Goal: Transaction & Acquisition: Purchase product/service

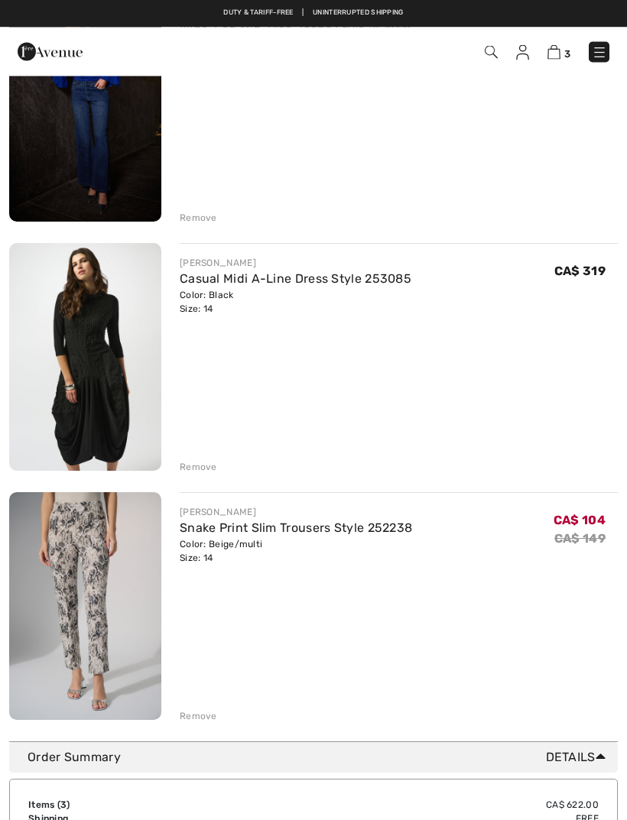
scroll to position [229, 0]
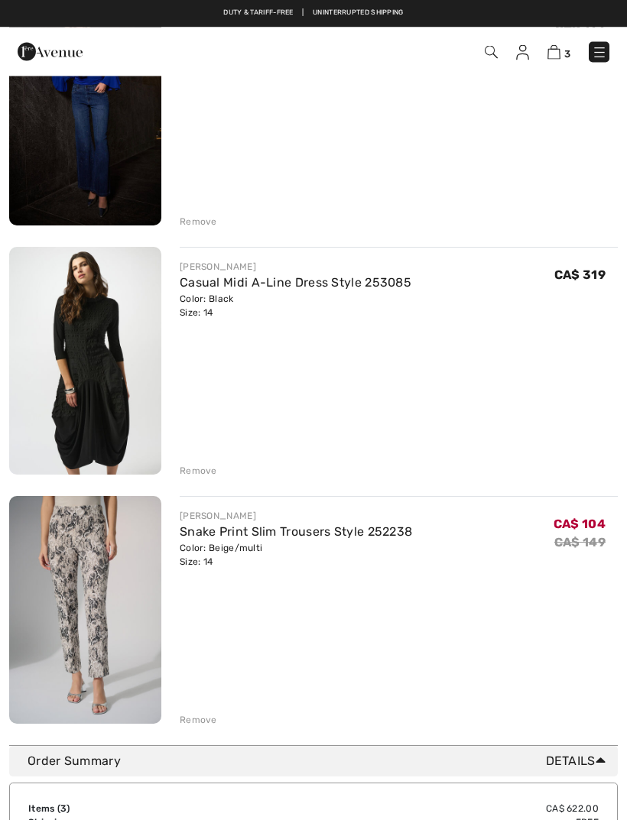
click at [201, 469] on div "Remove" at bounding box center [198, 472] width 37 height 14
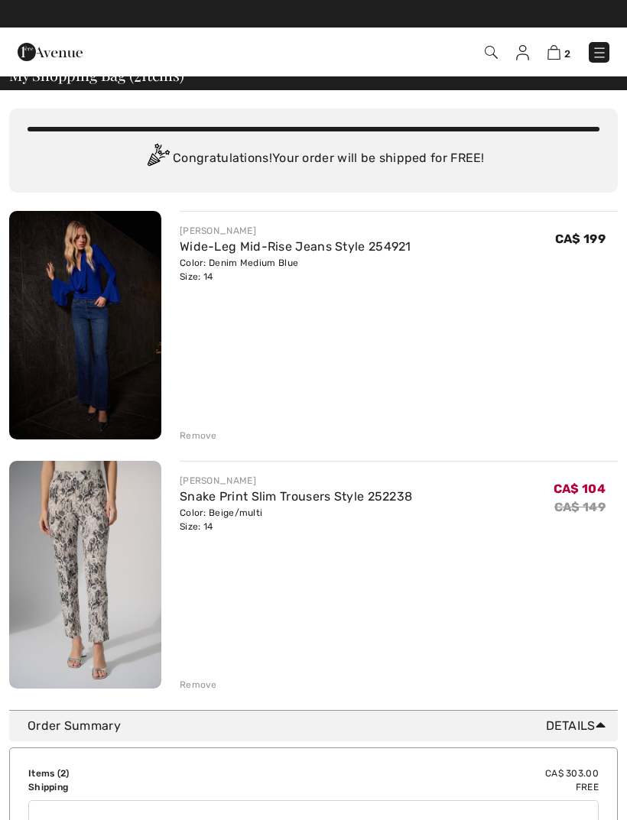
scroll to position [0, 0]
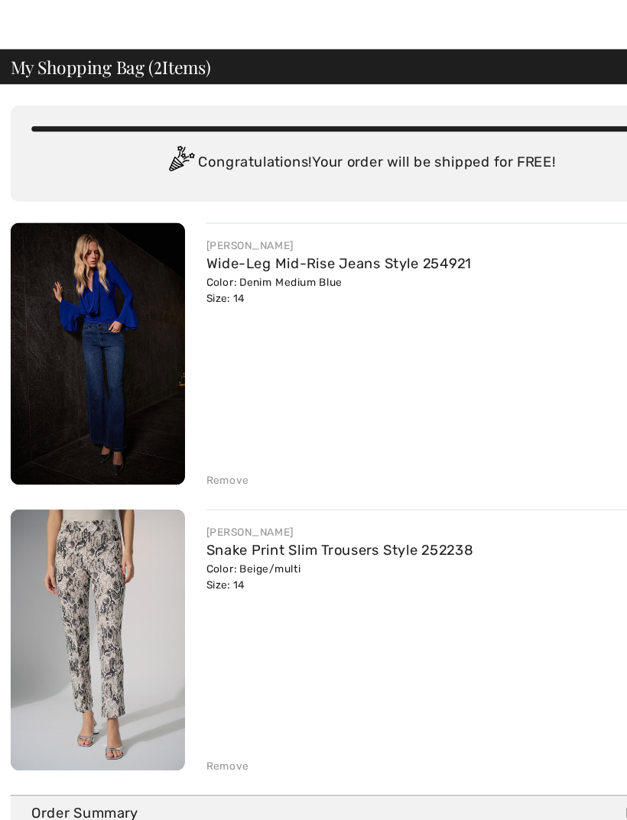
click at [206, 444] on div "Remove" at bounding box center [198, 451] width 37 height 14
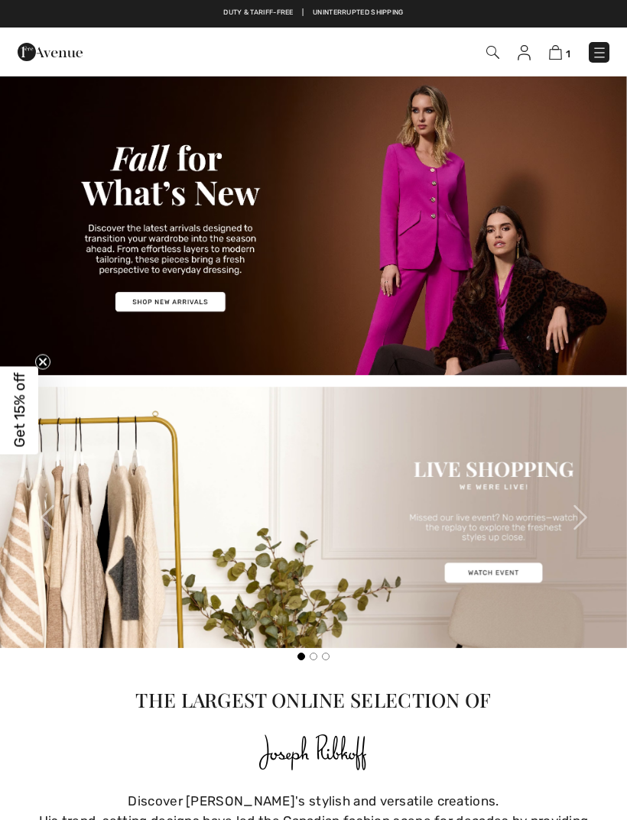
checkbox input "true"
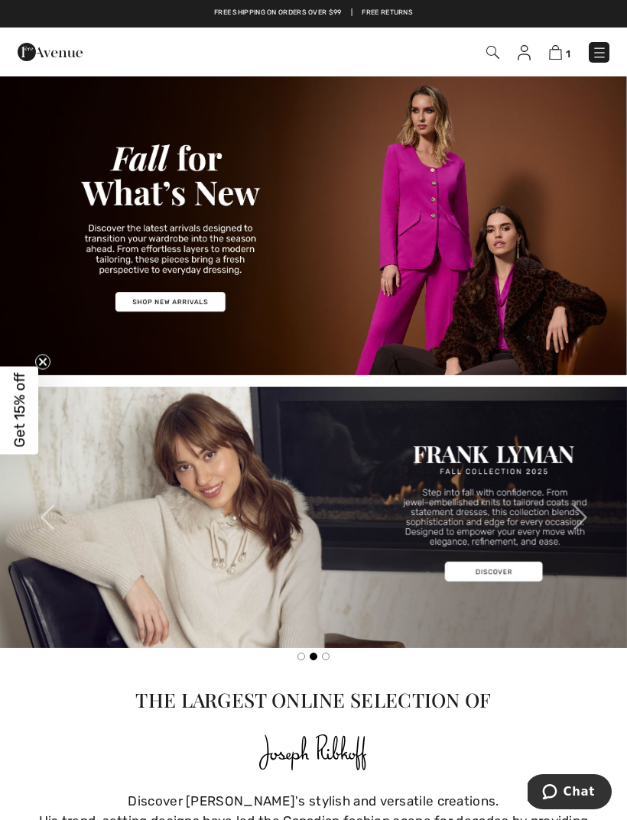
click at [598, 50] on img at bounding box center [599, 52] width 15 height 15
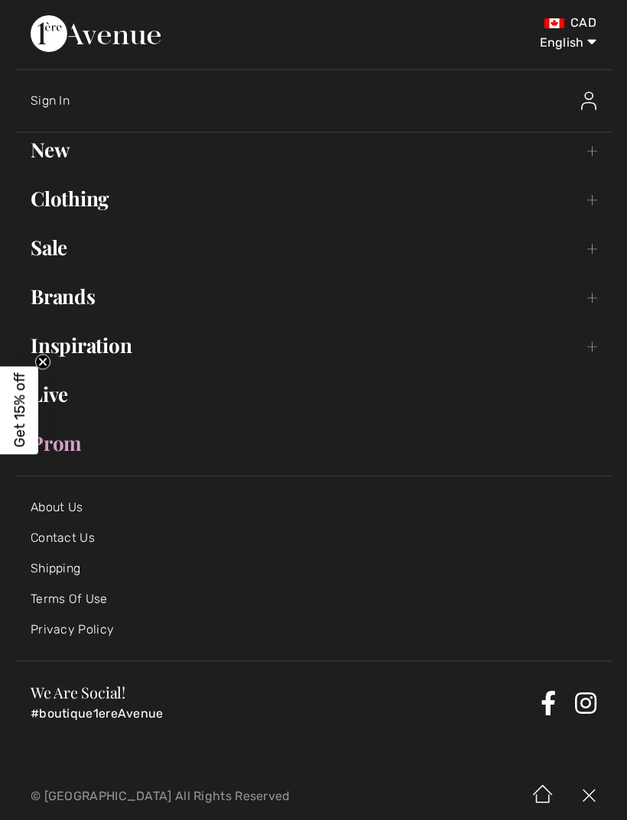
click at [66, 248] on link "Sale Toggle submenu" at bounding box center [313, 248] width 596 height 34
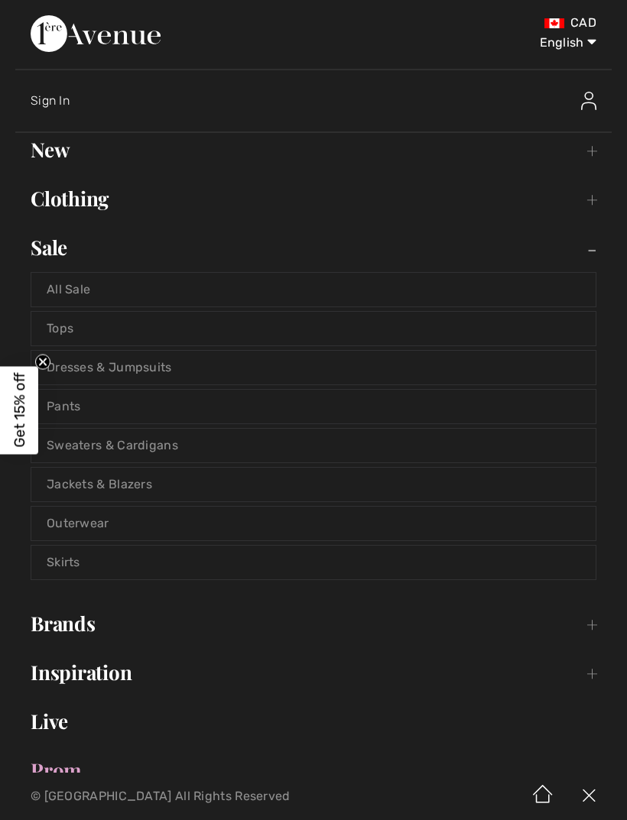
click at [74, 296] on link "All Sale" at bounding box center [313, 290] width 564 height 34
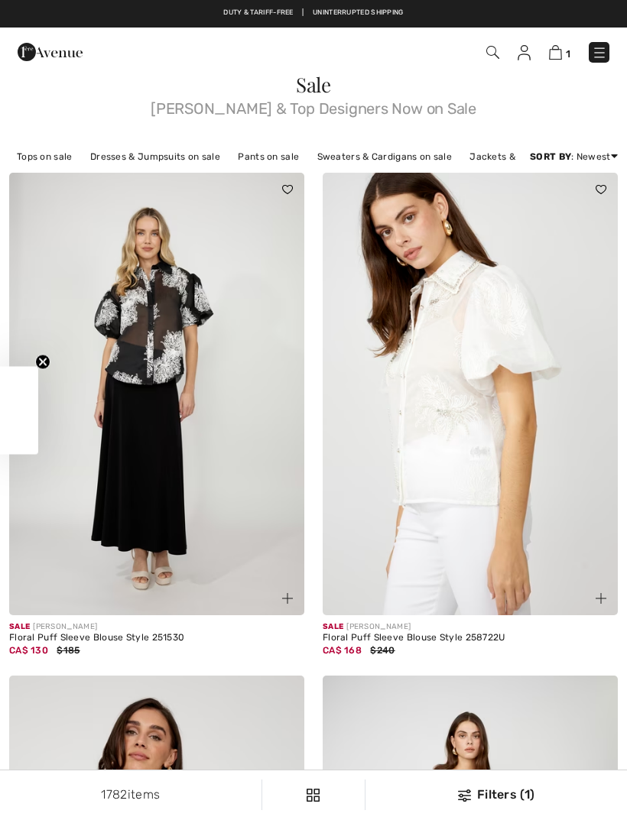
checkbox input "true"
click at [148, 379] on img at bounding box center [156, 394] width 295 height 443
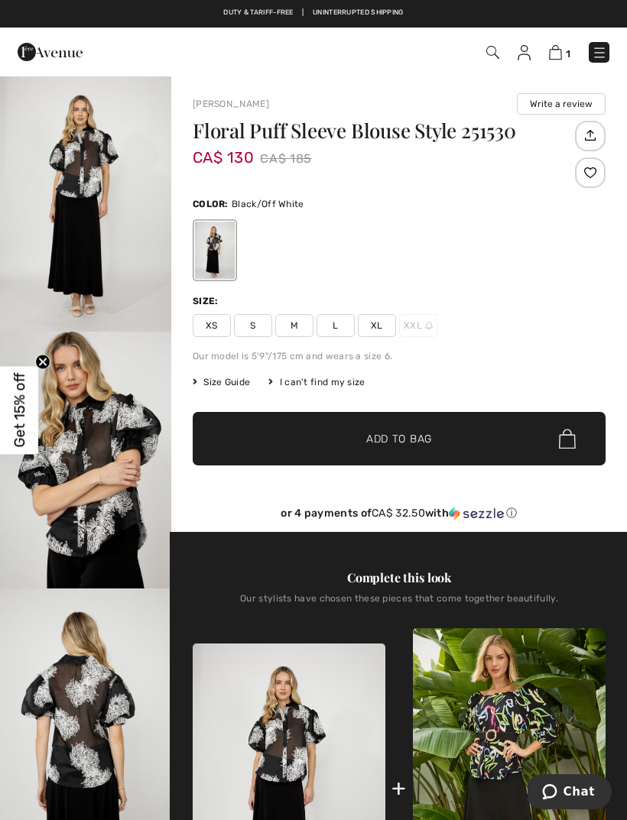
click at [344, 313] on div "Size: XS S M L XL XXL" at bounding box center [399, 315] width 413 height 43
click at [336, 333] on span "L" at bounding box center [335, 325] width 38 height 23
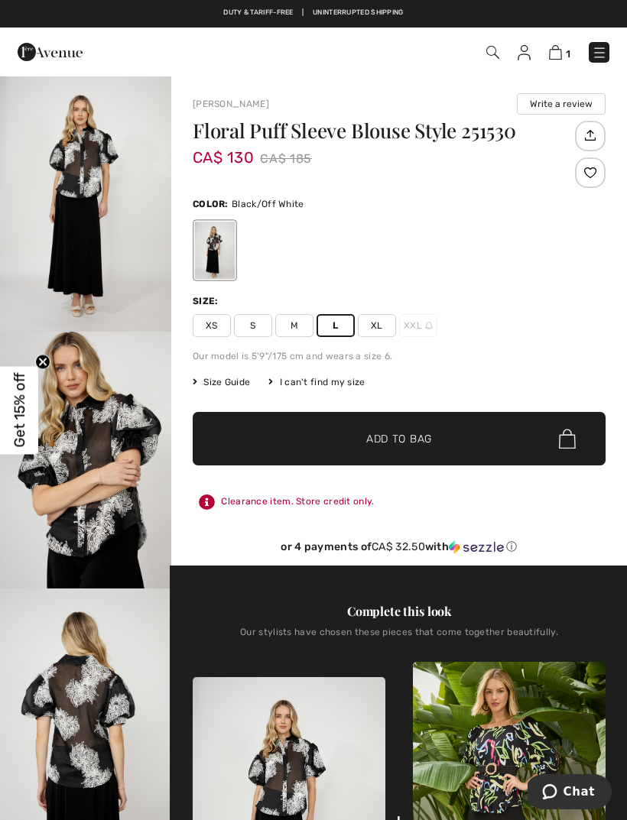
click at [422, 437] on span "Add to Bag" at bounding box center [399, 439] width 66 height 16
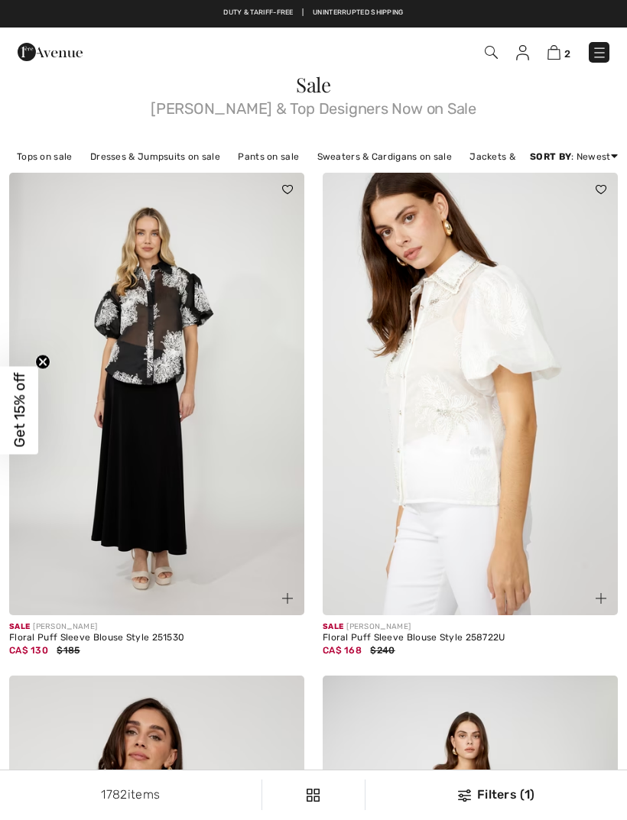
checkbox input "true"
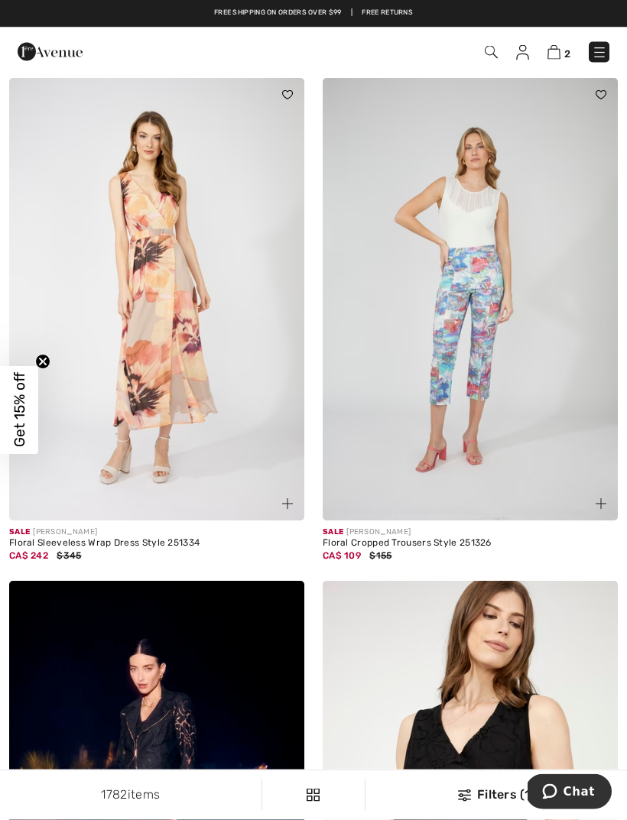
scroll to position [3242, 0]
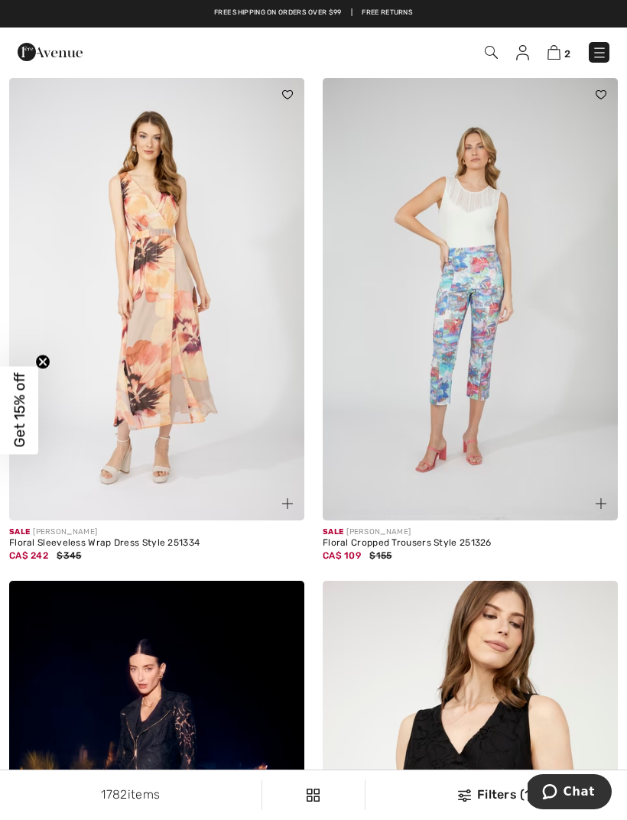
click at [482, 329] on img at bounding box center [470, 299] width 295 height 443
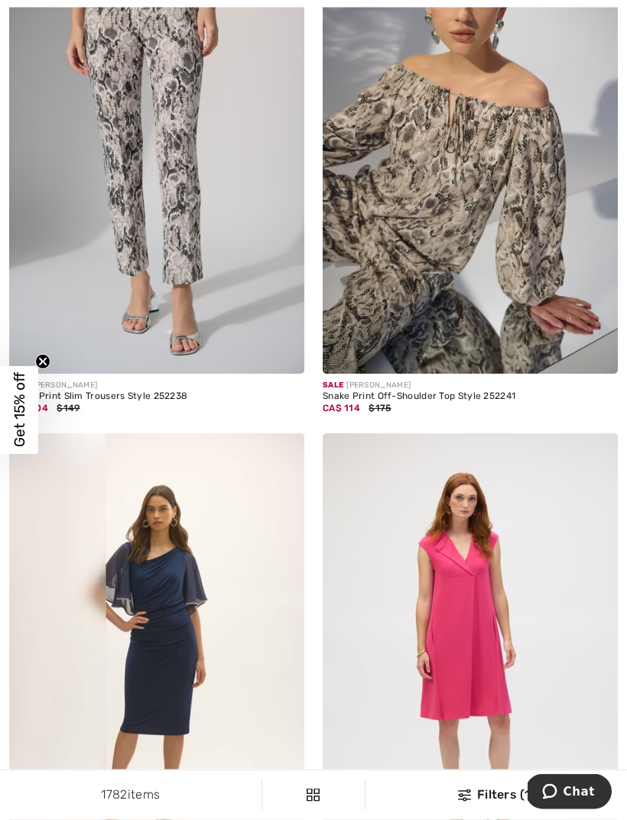
scroll to position [8749, 0]
click at [427, 252] on img at bounding box center [470, 152] width 295 height 443
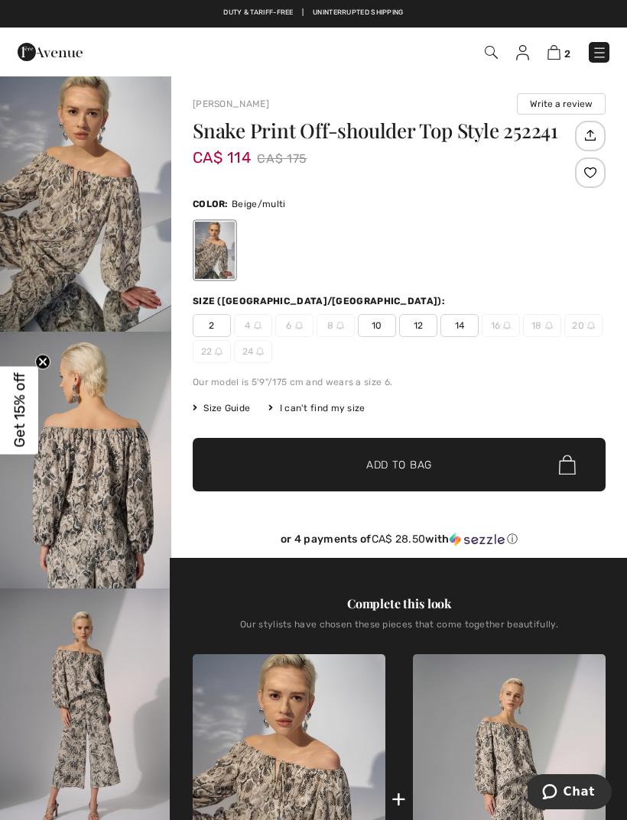
click at [432, 316] on span "12" at bounding box center [418, 325] width 38 height 23
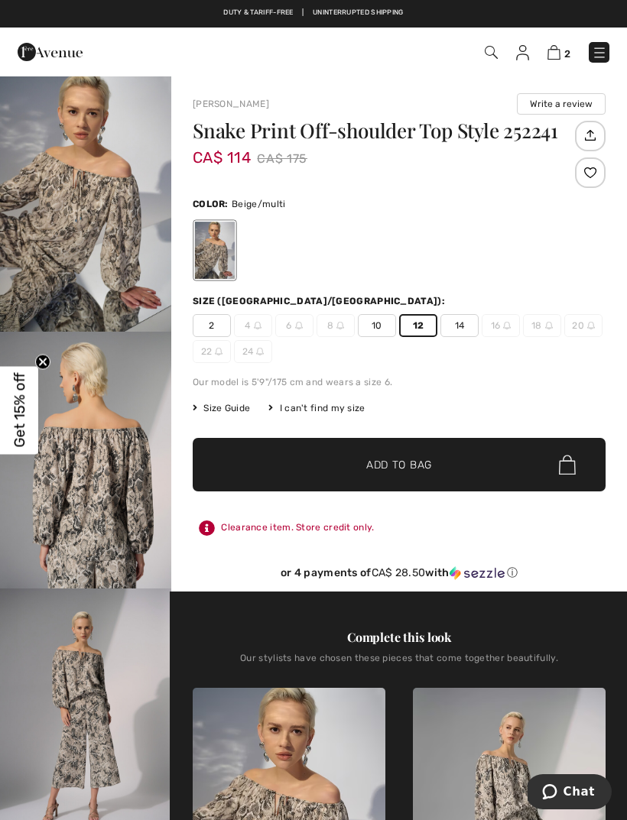
click at [444, 456] on span "✔ Added to Bag Add to Bag" at bounding box center [399, 465] width 413 height 54
click at [443, 472] on span "✔ Added to Bag Add to Bag" at bounding box center [399, 465] width 413 height 54
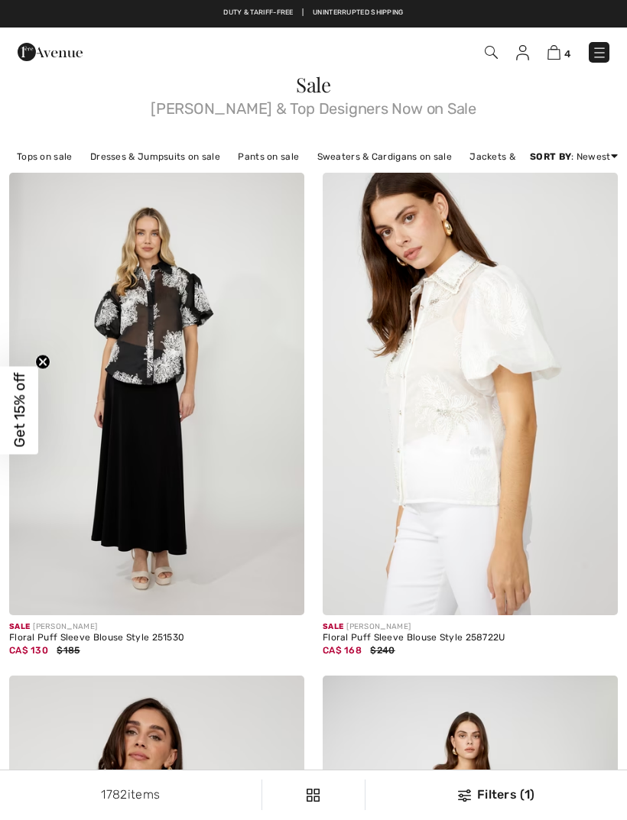
checkbox input "true"
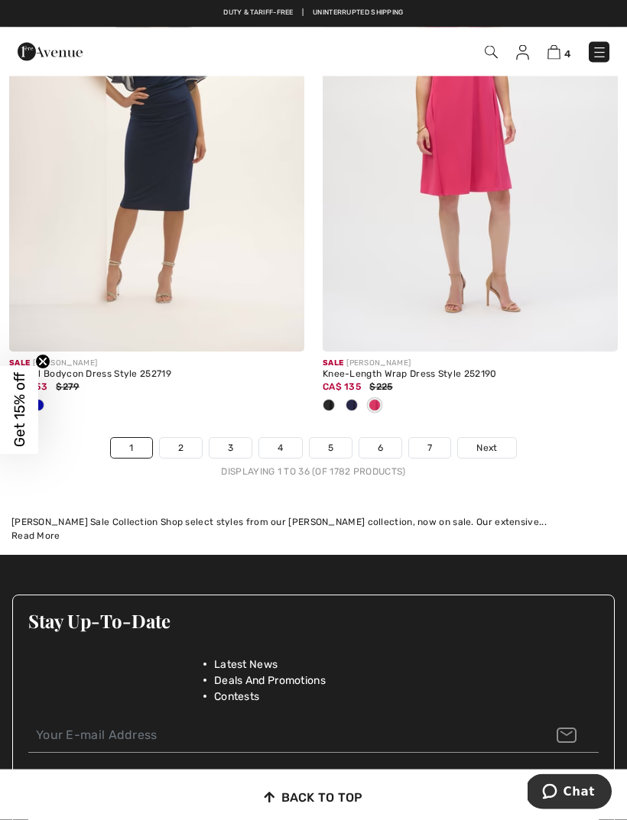
scroll to position [9258, 0]
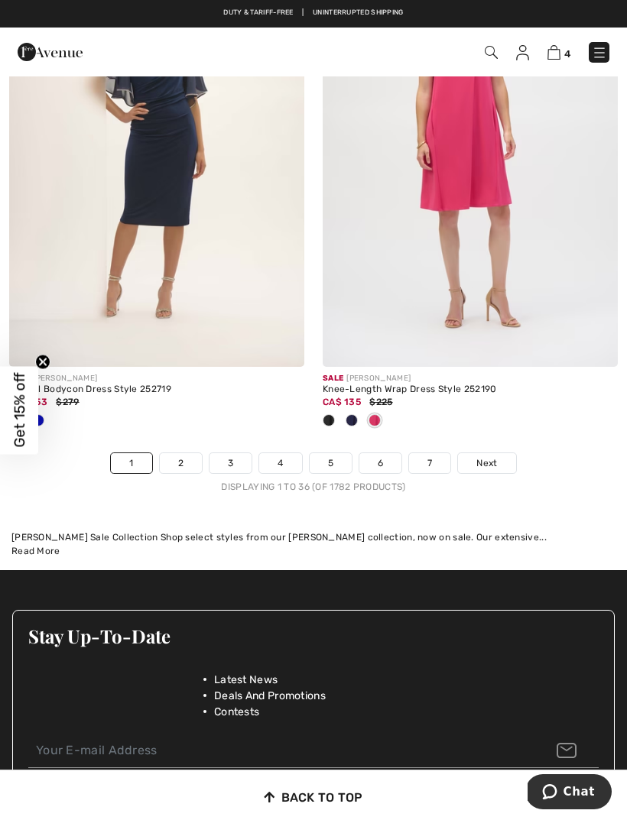
click at [498, 453] on link "Next" at bounding box center [486, 463] width 57 height 20
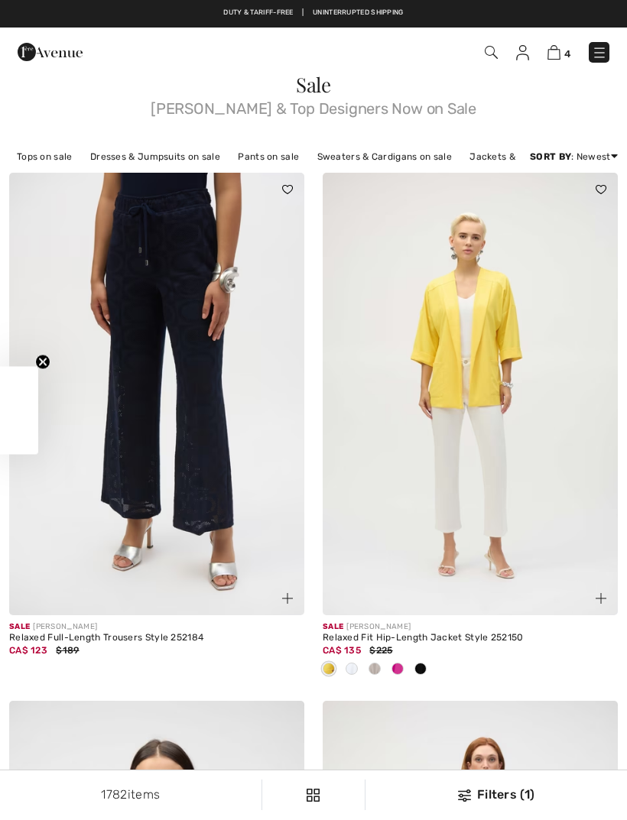
checkbox input "true"
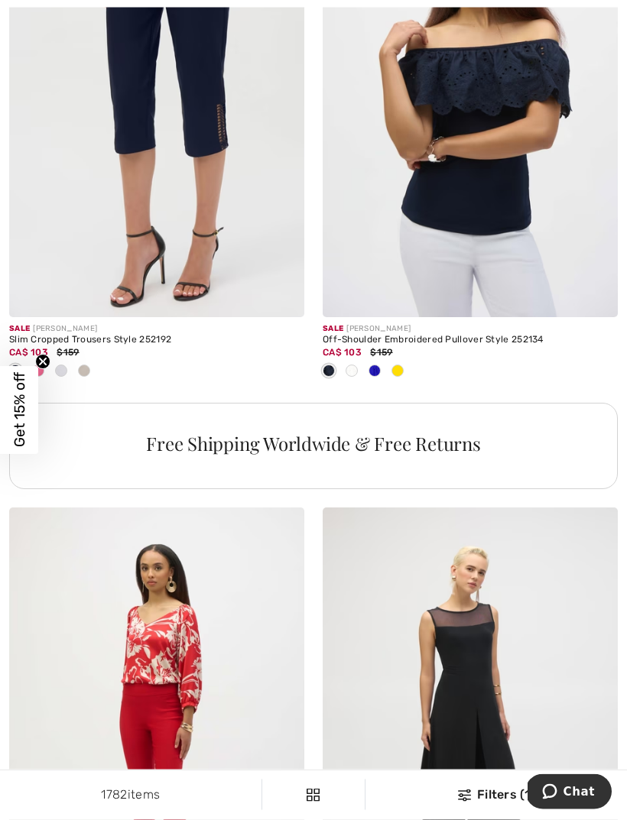
scroll to position [2939, 0]
click at [502, 172] on img at bounding box center [470, 96] width 295 height 443
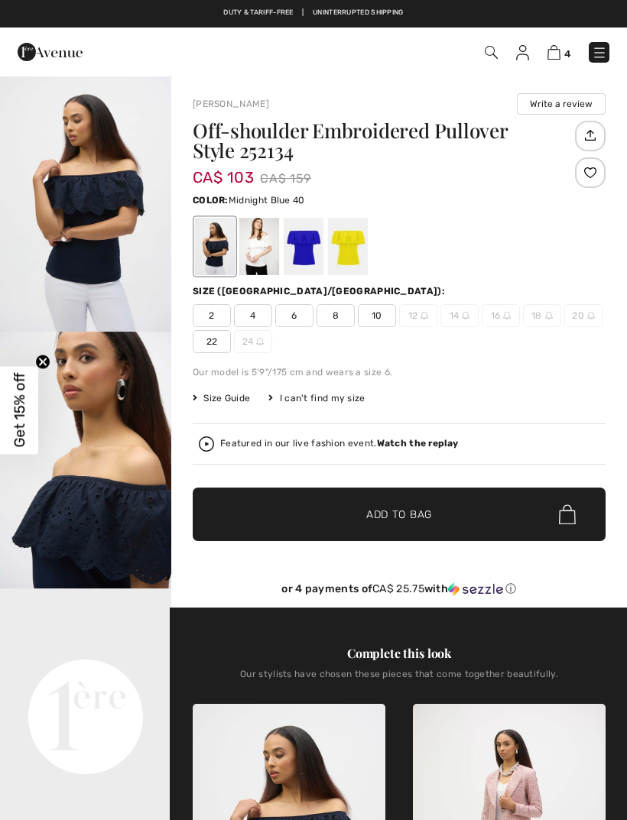
checkbox input "true"
click at [382, 311] on span "10" at bounding box center [377, 315] width 38 height 23
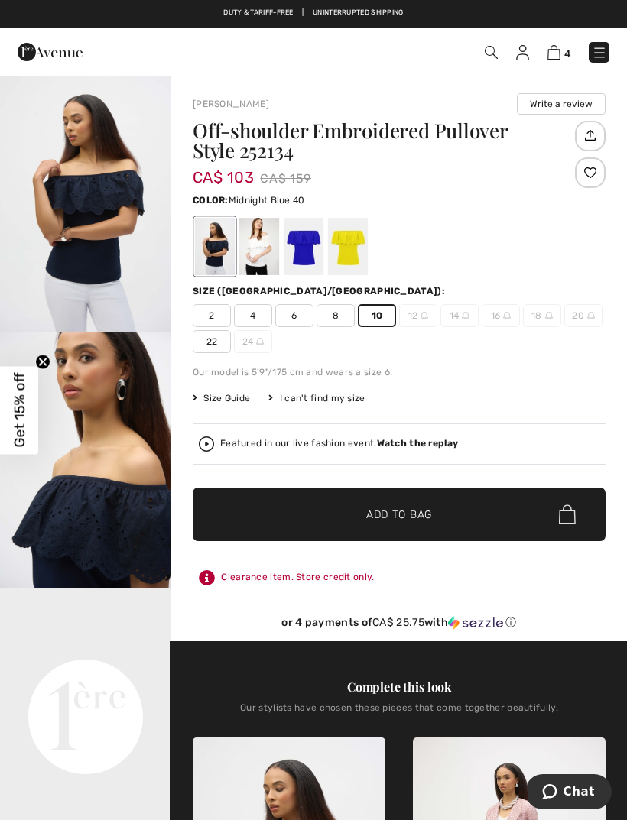
click at [414, 521] on span "Add to Bag" at bounding box center [399, 515] width 66 height 16
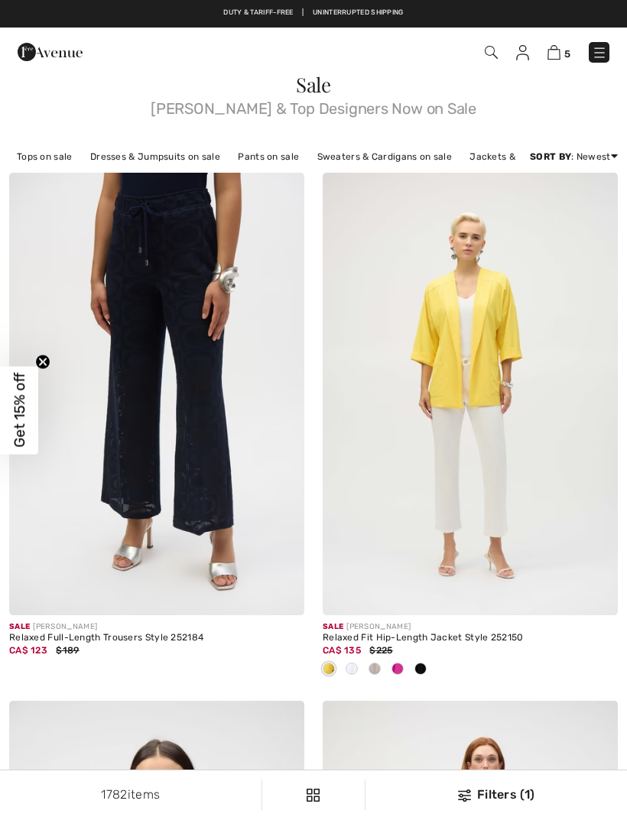
checkbox input "true"
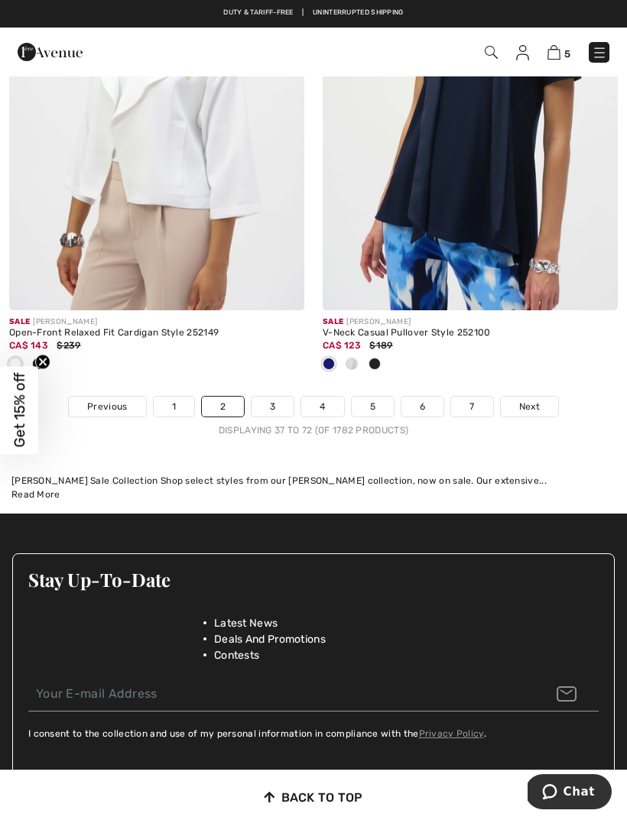
scroll to position [9566, 0]
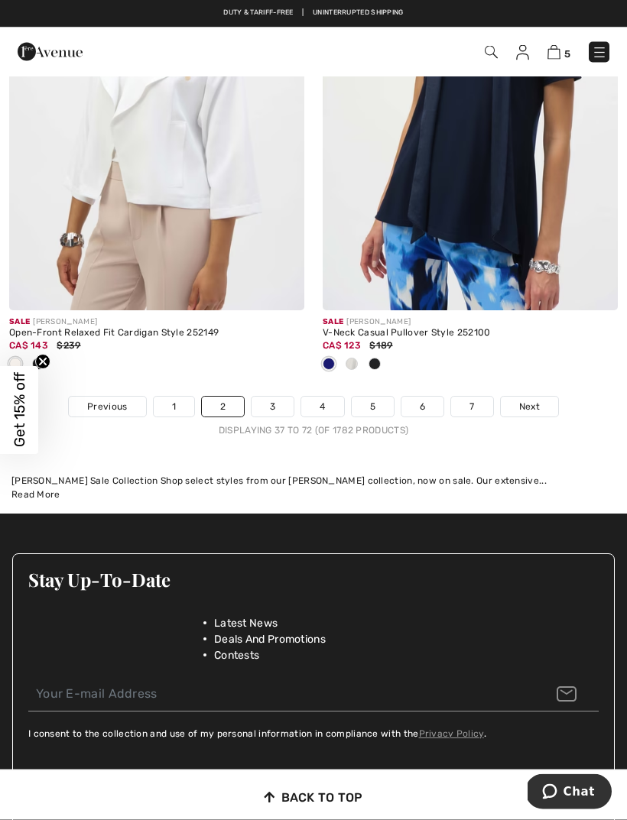
click at [272, 404] on link "3" at bounding box center [273, 408] width 42 height 20
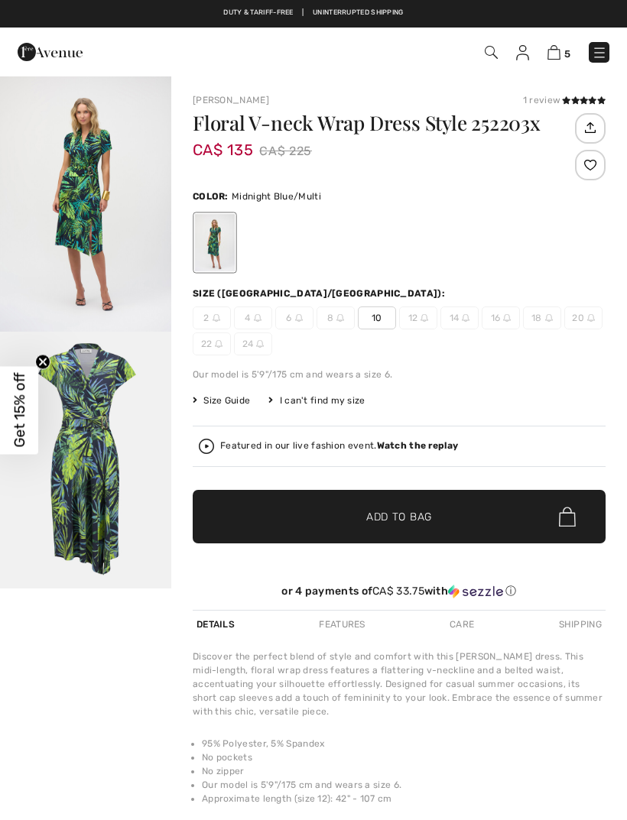
checkbox input "true"
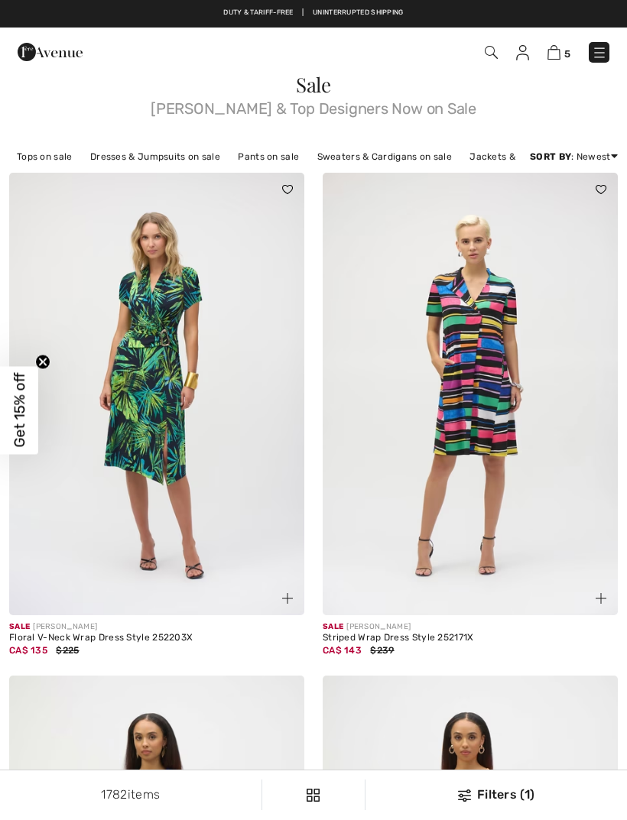
checkbox input "true"
click at [498, 391] on img at bounding box center [470, 394] width 295 height 443
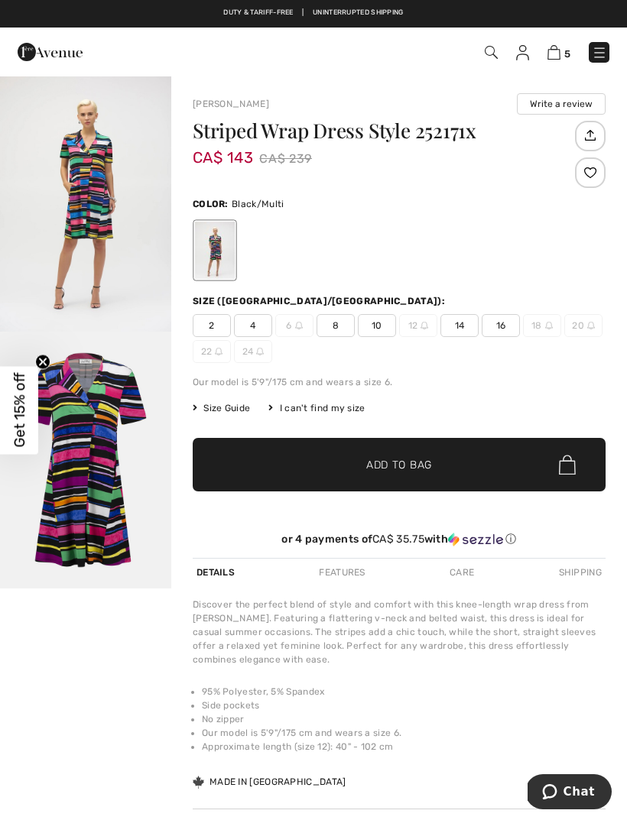
click at [466, 339] on div "2 4 6 8 10 12 14 16 18 20 22 24" at bounding box center [399, 338] width 413 height 49
click at [466, 333] on span "14" at bounding box center [459, 325] width 38 height 23
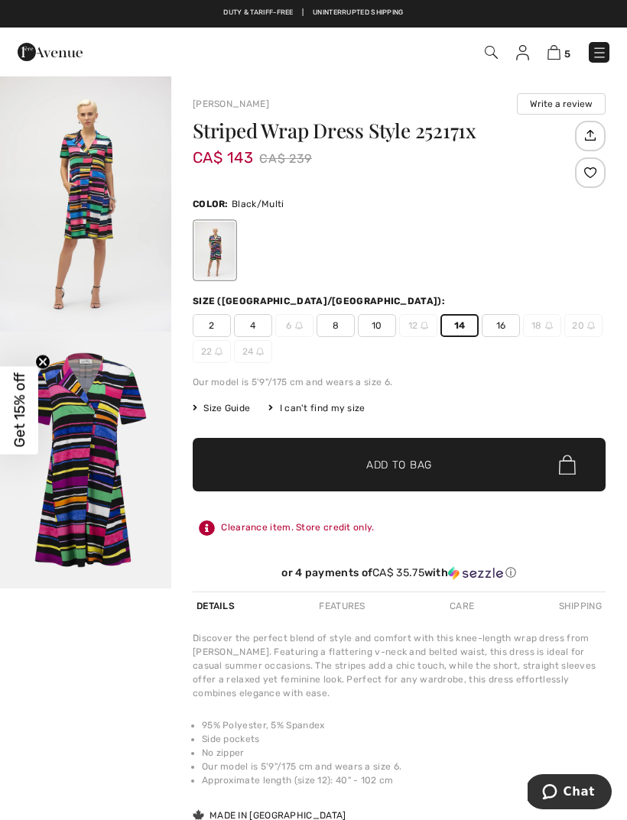
click at [440, 480] on span "✔ Added to Bag Add to Bag" at bounding box center [399, 465] width 413 height 54
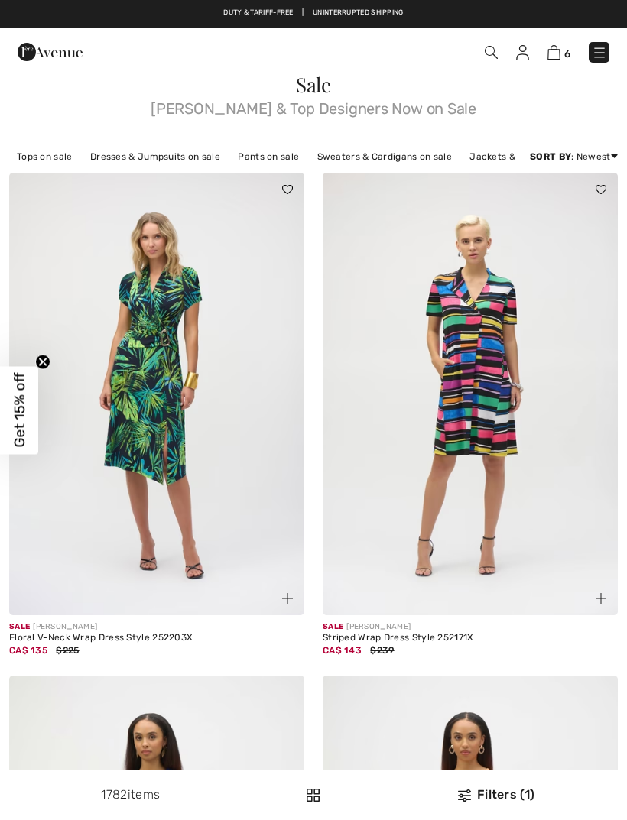
checkbox input "true"
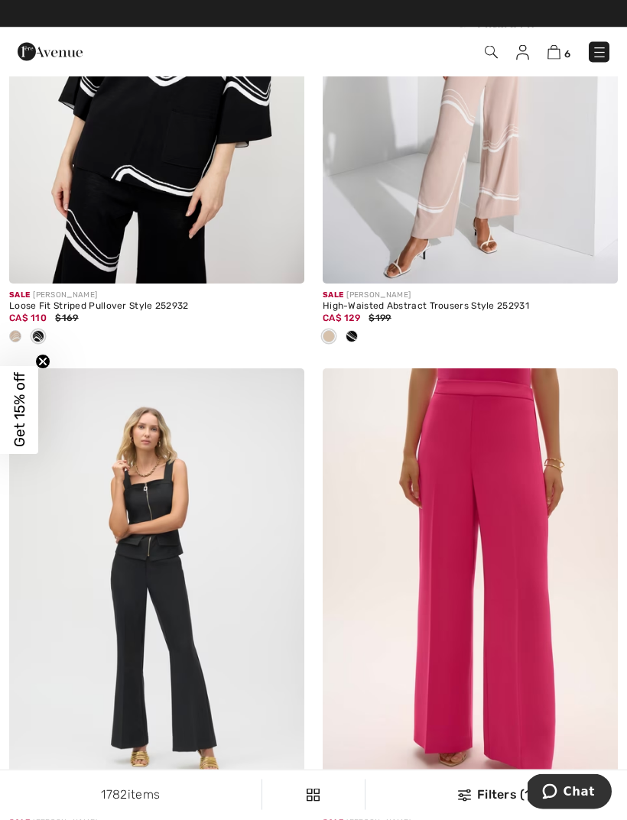
scroll to position [5114, 0]
click at [495, 51] on img at bounding box center [491, 52] width 13 height 13
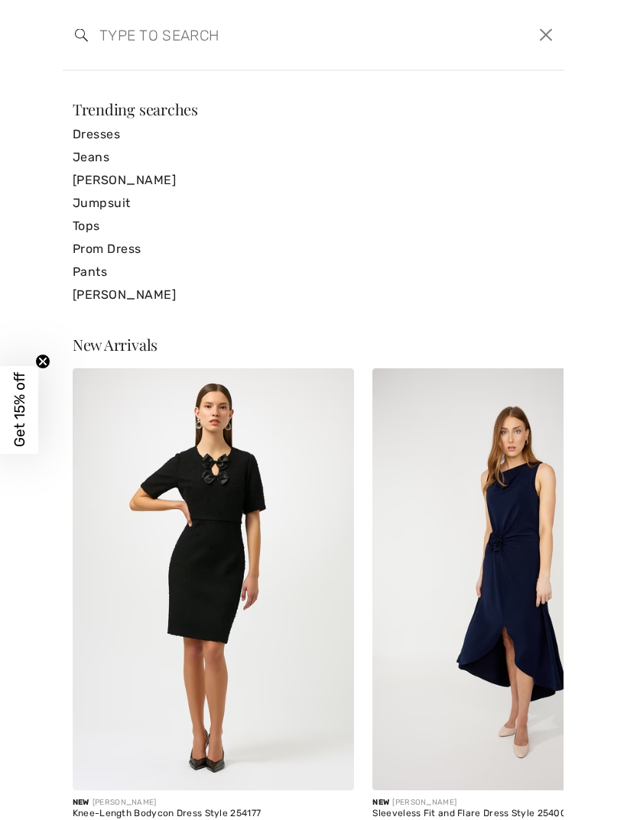
scroll to position [4344, 0]
click at [190, 45] on input "search" at bounding box center [260, 35] width 344 height 46
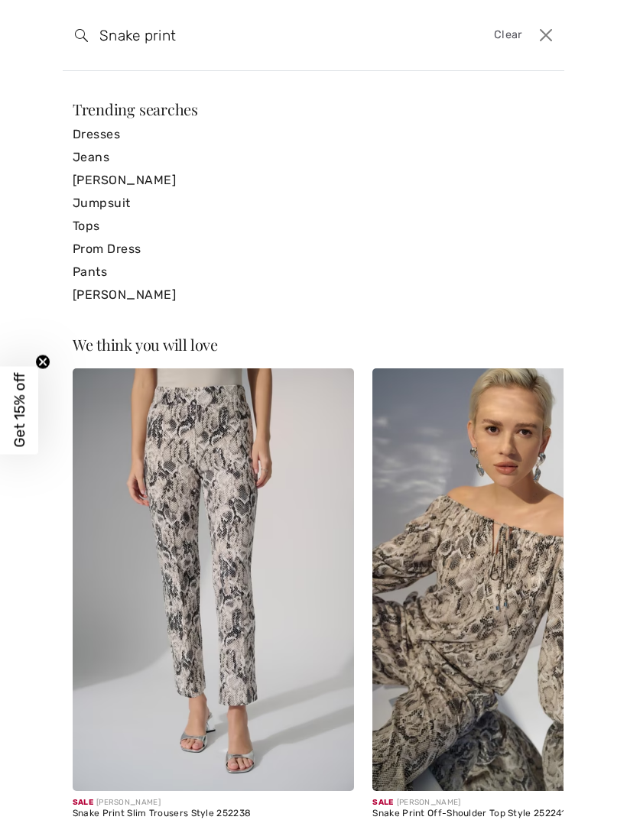
type input "Snake print"
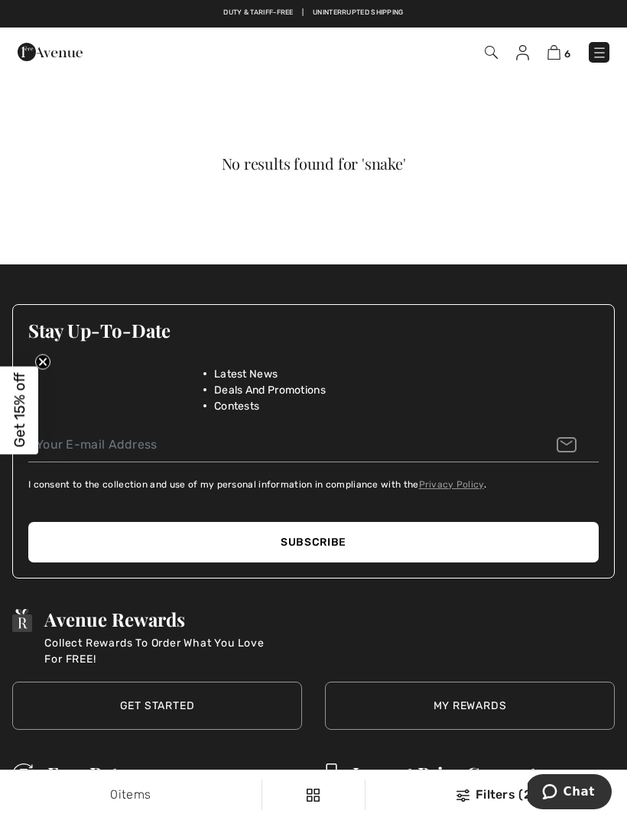
click at [485, 58] on img at bounding box center [491, 52] width 13 height 13
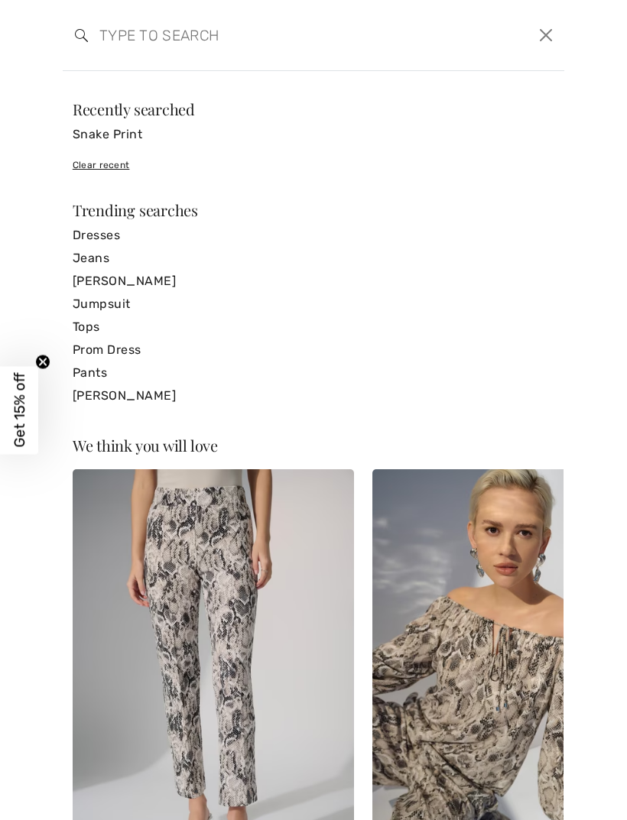
click at [241, 42] on input "search" at bounding box center [260, 35] width 344 height 46
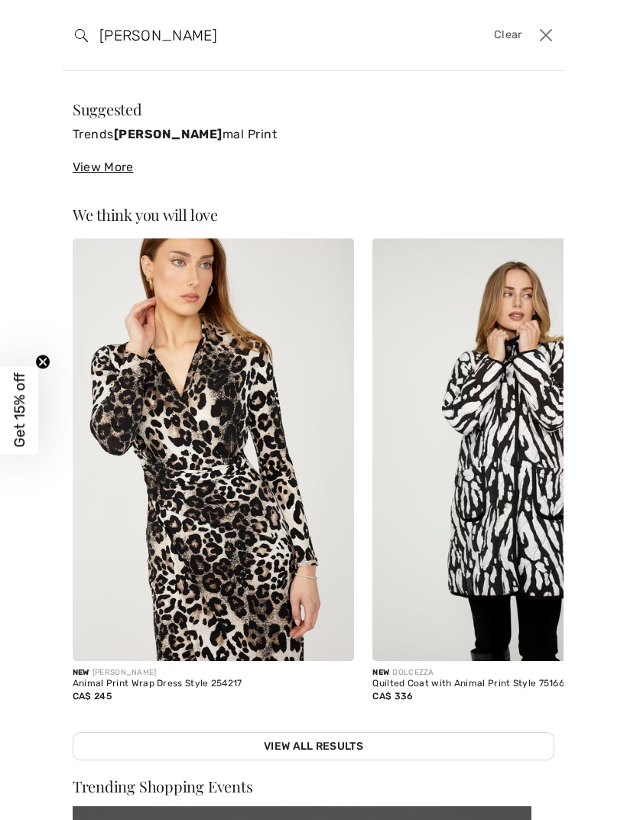
type input "Anim"
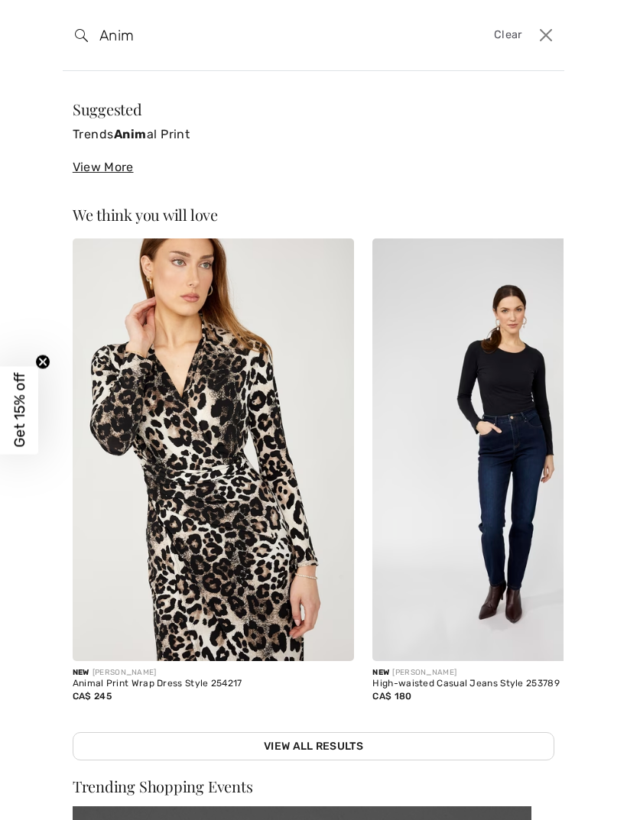
click at [173, 134] on link "Trends Anim al Print" at bounding box center [314, 134] width 482 height 23
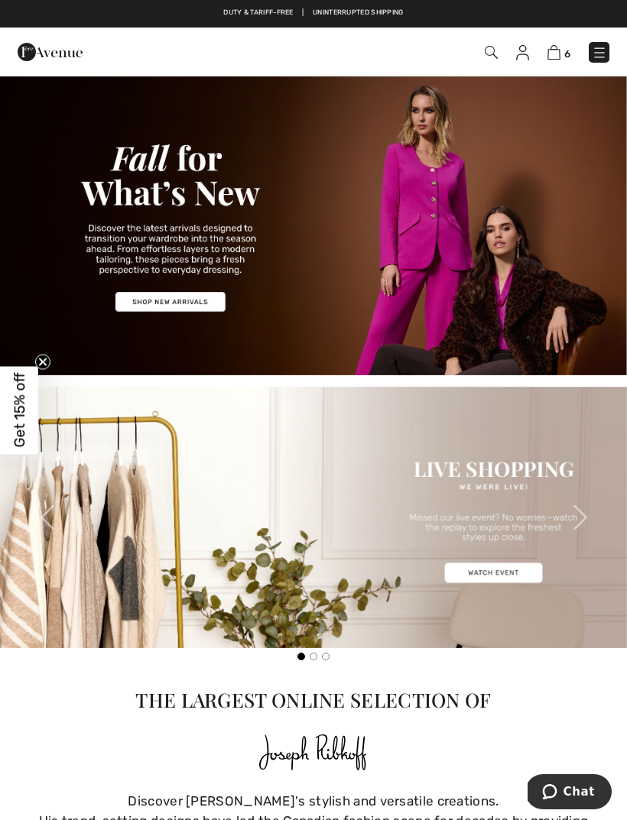
click at [492, 50] on img at bounding box center [491, 52] width 13 height 13
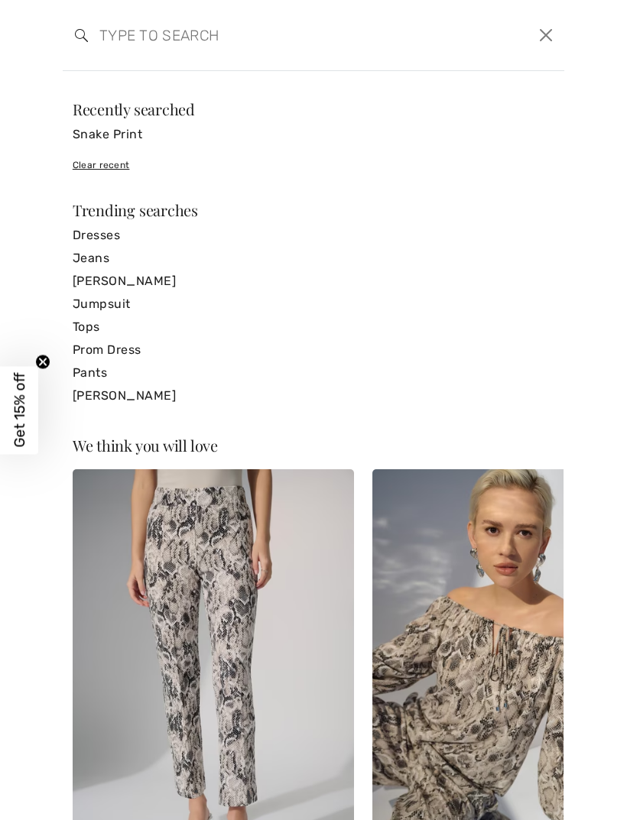
click at [211, 45] on input "search" at bounding box center [260, 35] width 344 height 46
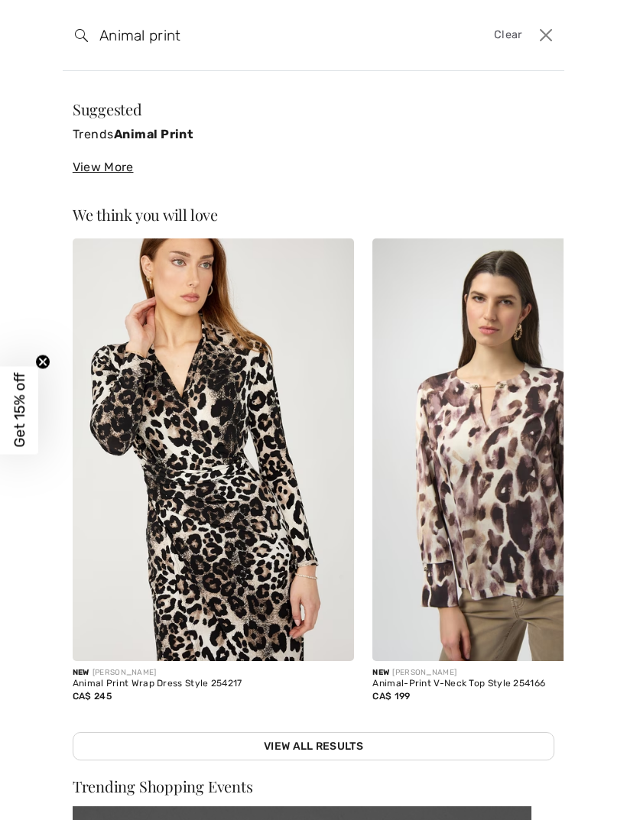
type input "Animal print"
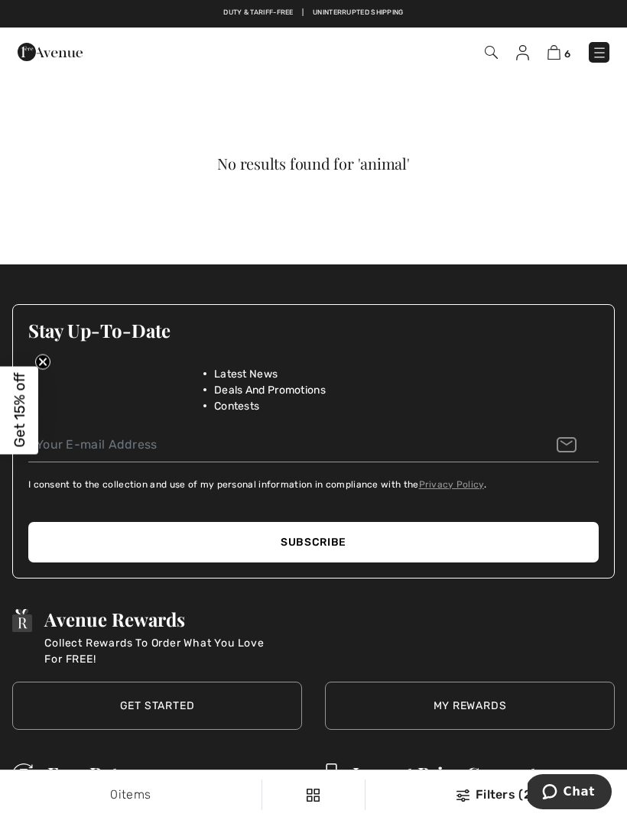
click at [495, 54] on img at bounding box center [491, 52] width 13 height 13
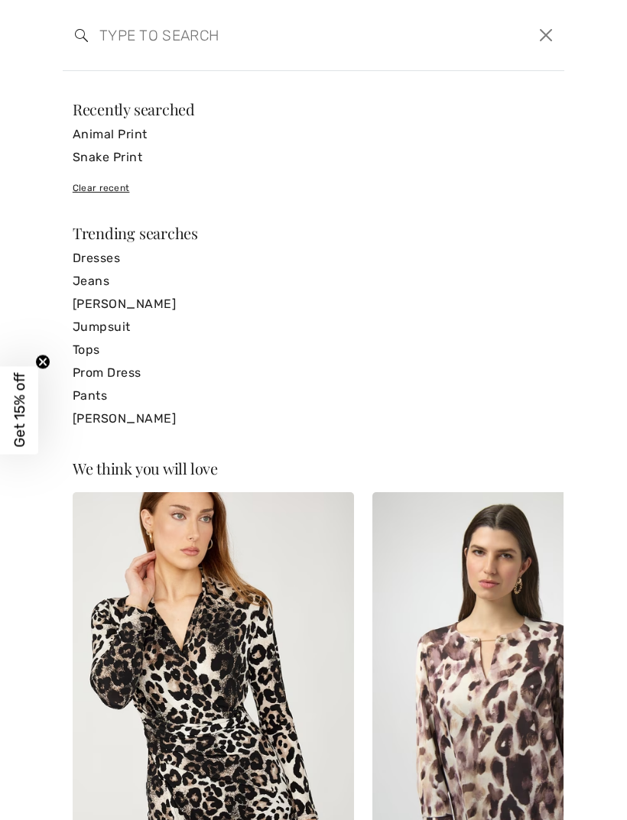
click at [150, 134] on link "Animal Print" at bounding box center [314, 134] width 482 height 23
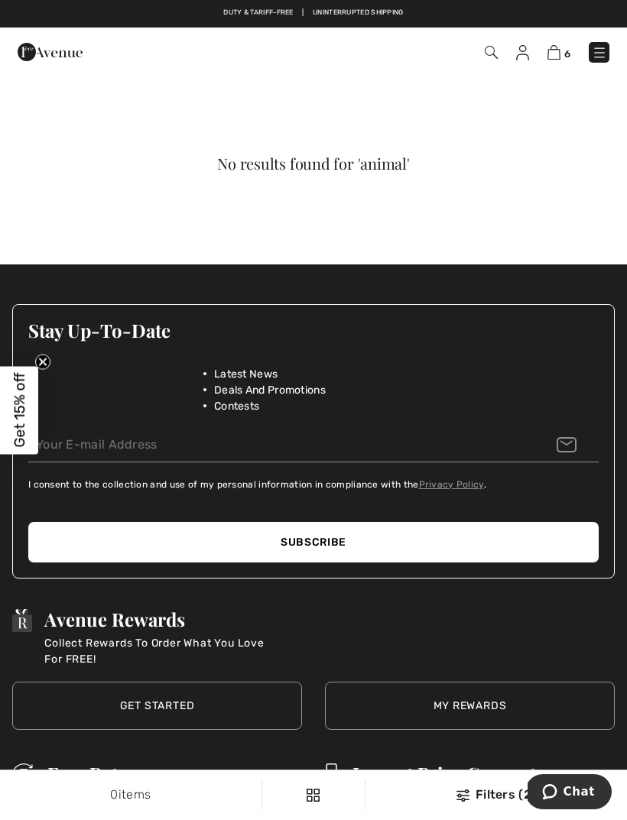
click at [368, 156] on div "No results found for 'animal'" at bounding box center [313, 163] width 564 height 15
click at [527, 50] on img at bounding box center [522, 52] width 13 height 15
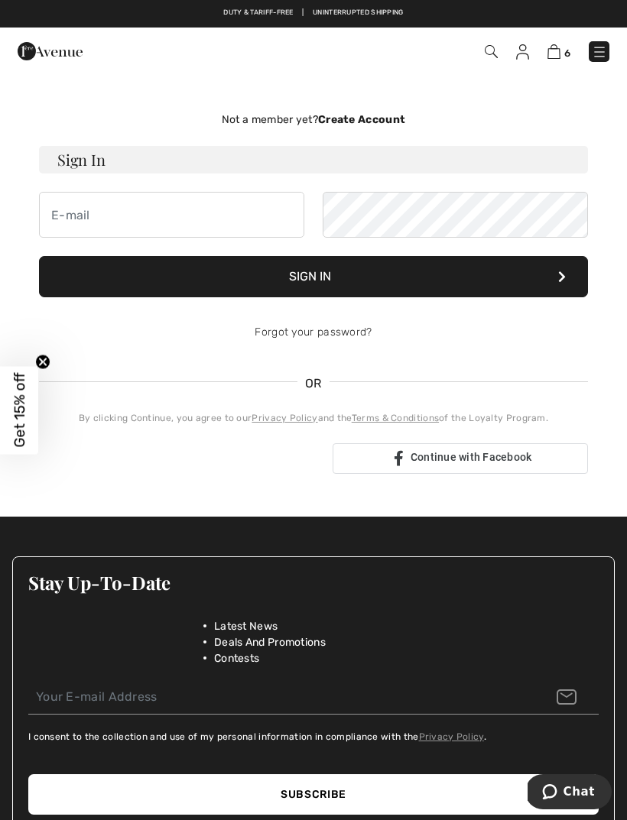
click at [385, 368] on div "Not a member yet? Create Account Sign In Sign In Forgot your password? OR" at bounding box center [313, 293] width 549 height 362
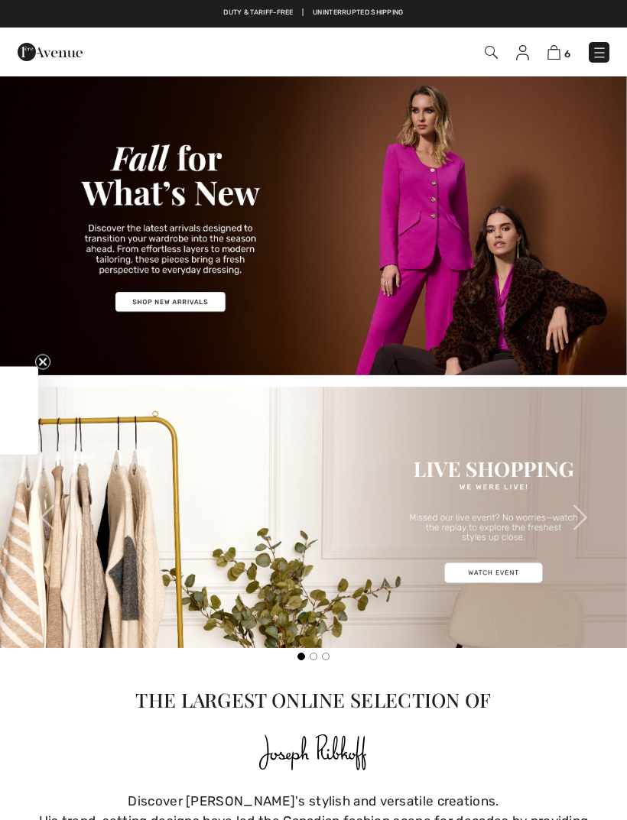
checkbox input "true"
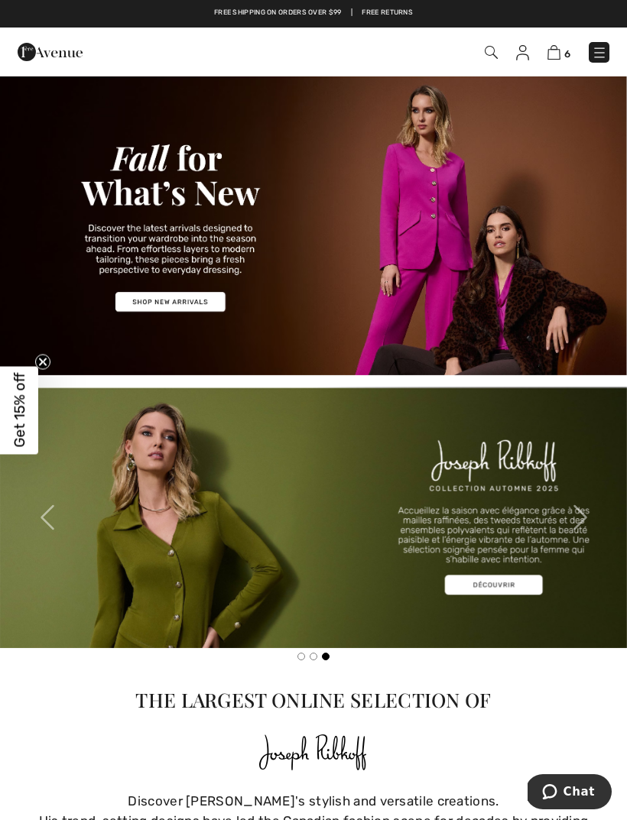
click at [599, 52] on img at bounding box center [599, 52] width 15 height 15
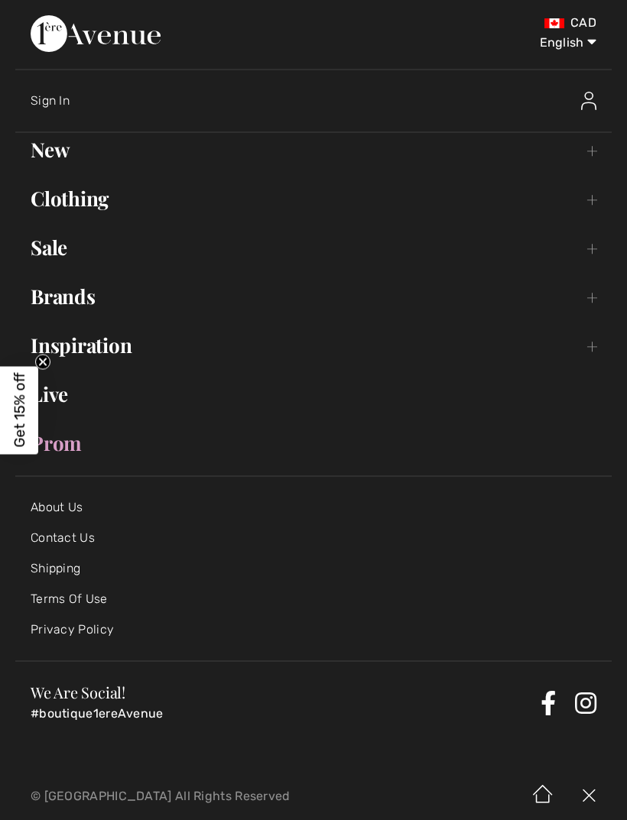
click at [58, 248] on link "Sale Toggle submenu" at bounding box center [313, 248] width 596 height 34
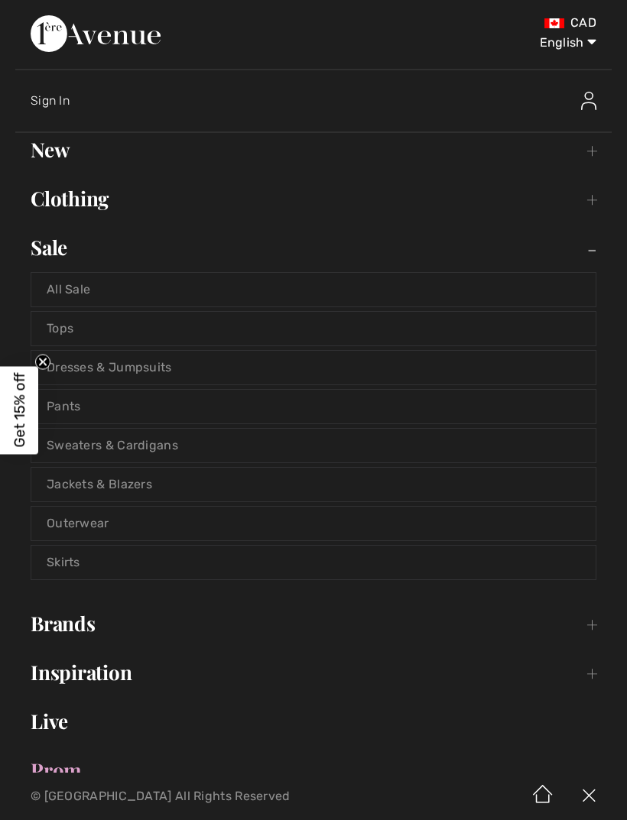
click at [70, 314] on link "Tops" at bounding box center [313, 329] width 564 height 34
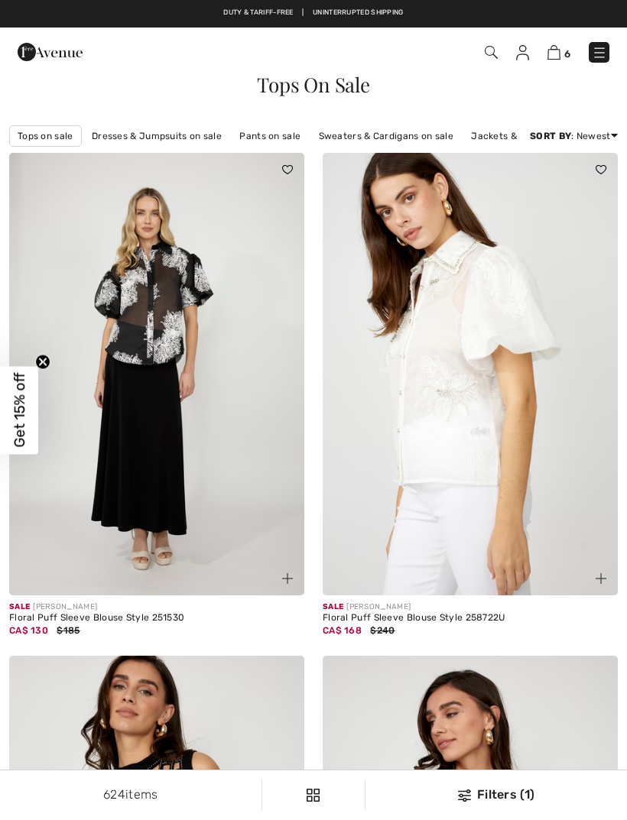
checkbox input "true"
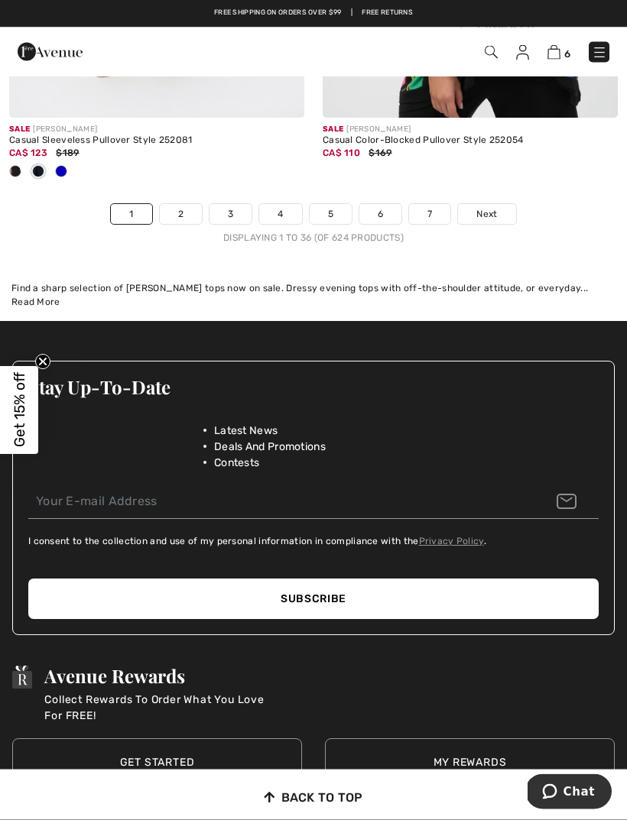
scroll to position [9639, 0]
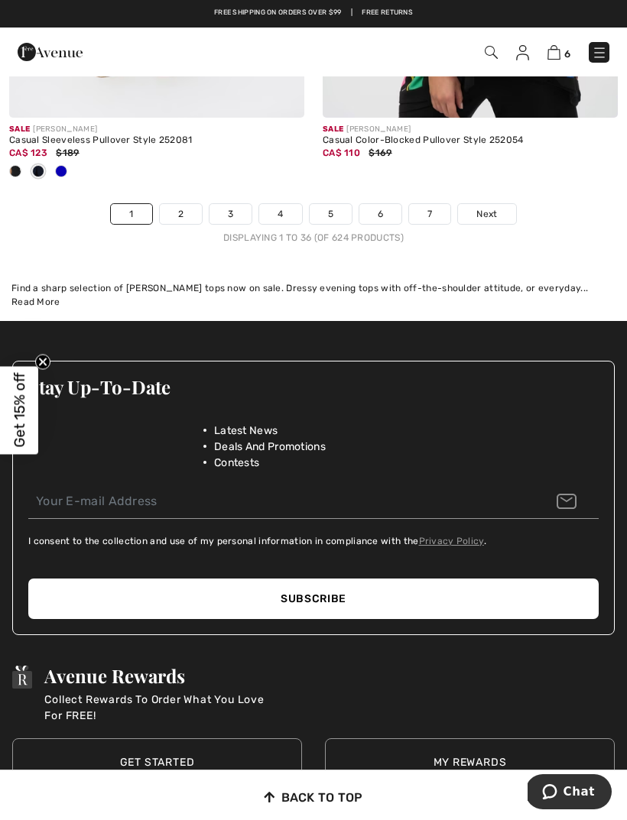
click at [498, 204] on link "Next" at bounding box center [486, 214] width 57 height 20
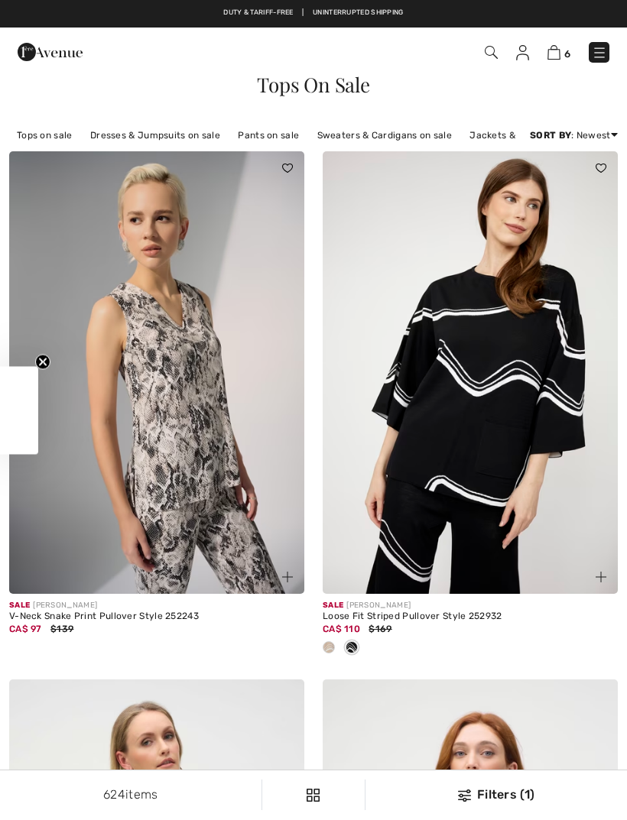
checkbox input "true"
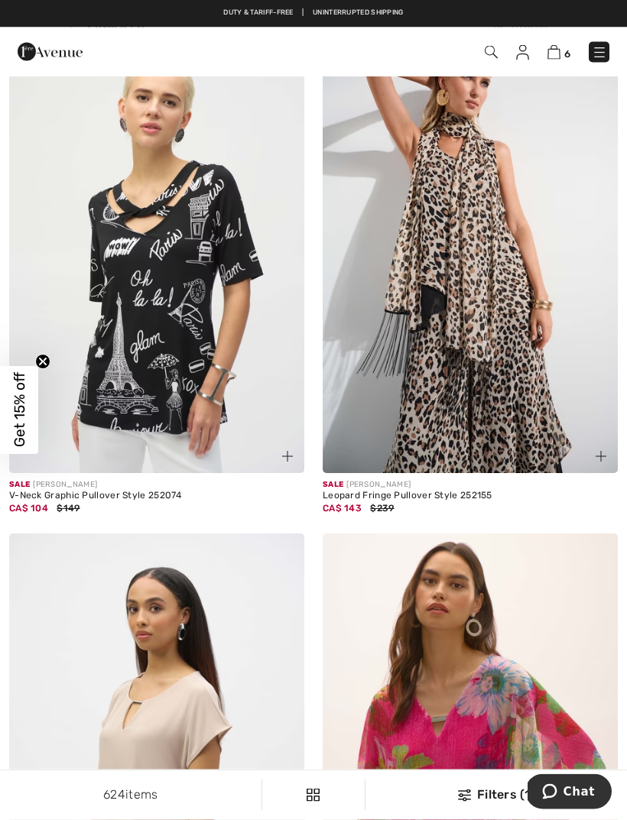
scroll to position [7169, 0]
click at [492, 280] on img at bounding box center [470, 252] width 295 height 443
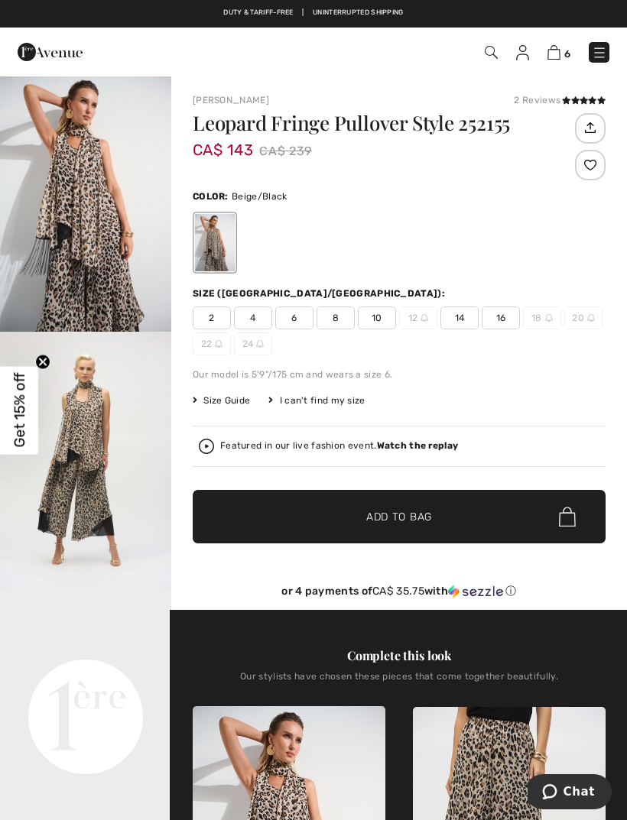
click at [386, 323] on span "10" at bounding box center [377, 318] width 38 height 23
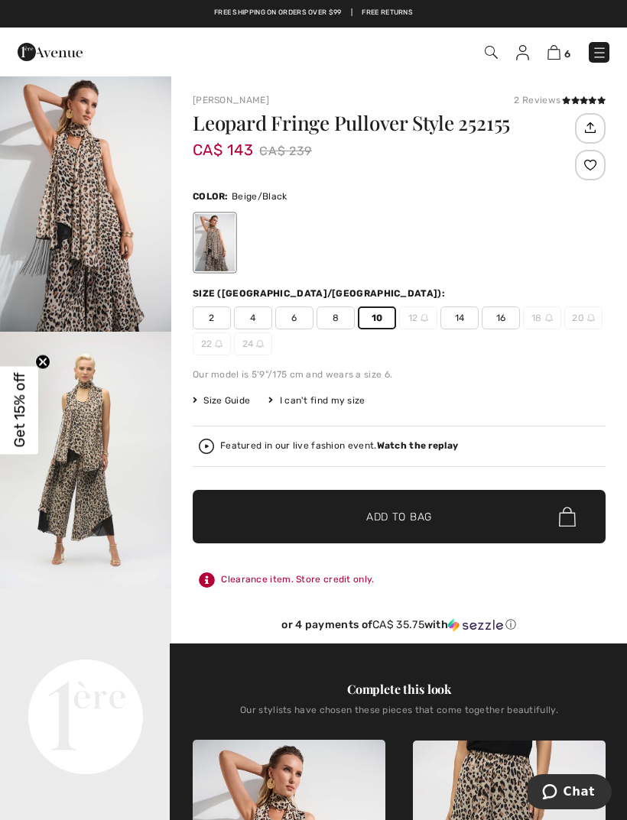
click at [458, 514] on span "✔ Added to Bag Add to Bag" at bounding box center [399, 517] width 413 height 54
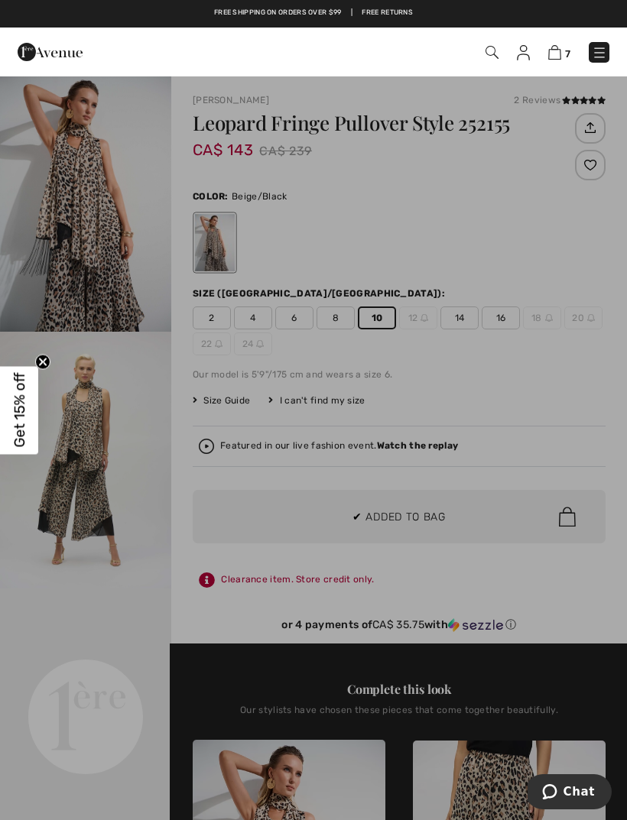
click at [140, 285] on div at bounding box center [313, 410] width 627 height 820
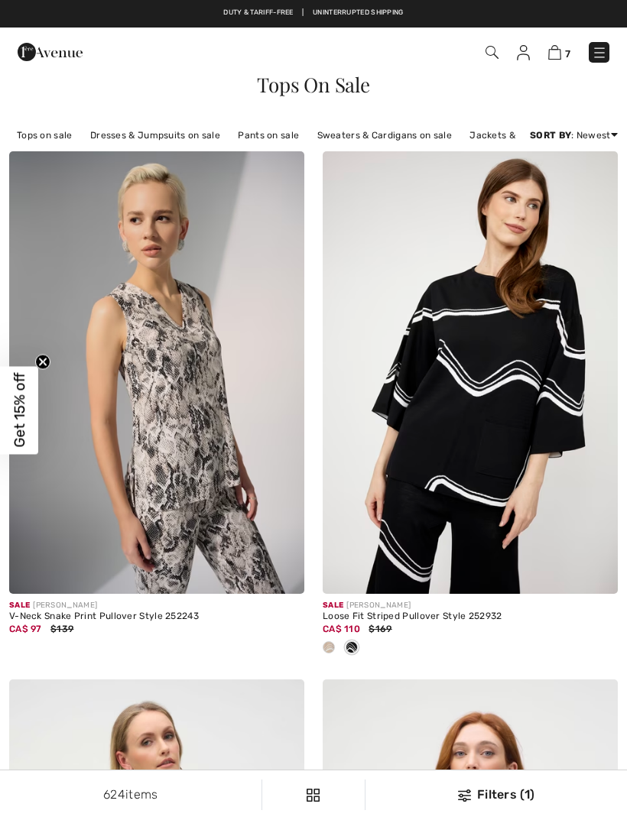
checkbox input "true"
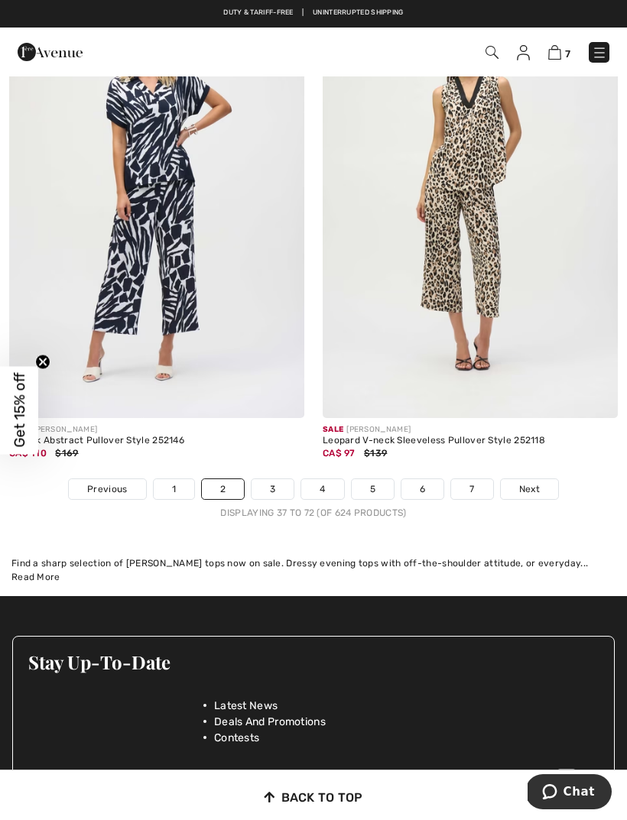
scroll to position [9187, 0]
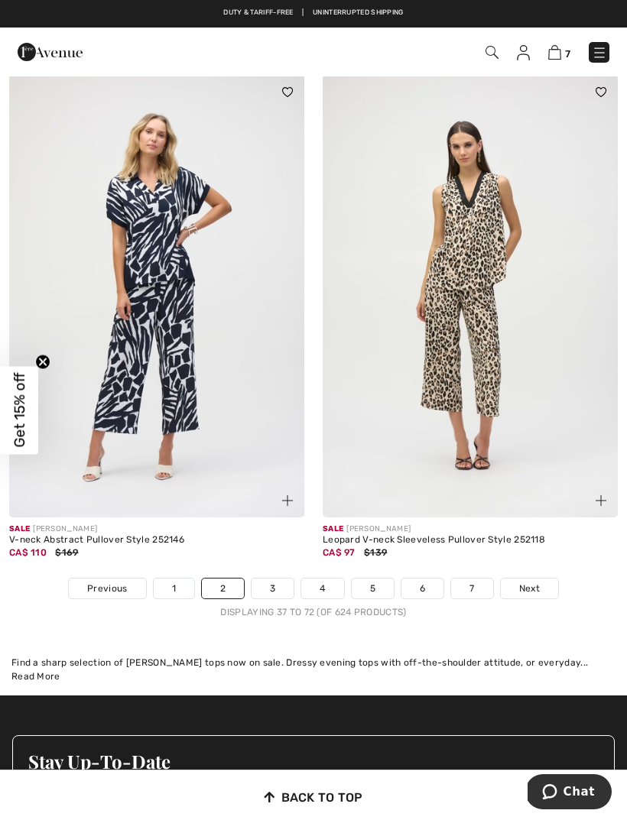
click at [275, 581] on link "3" at bounding box center [273, 589] width 42 height 20
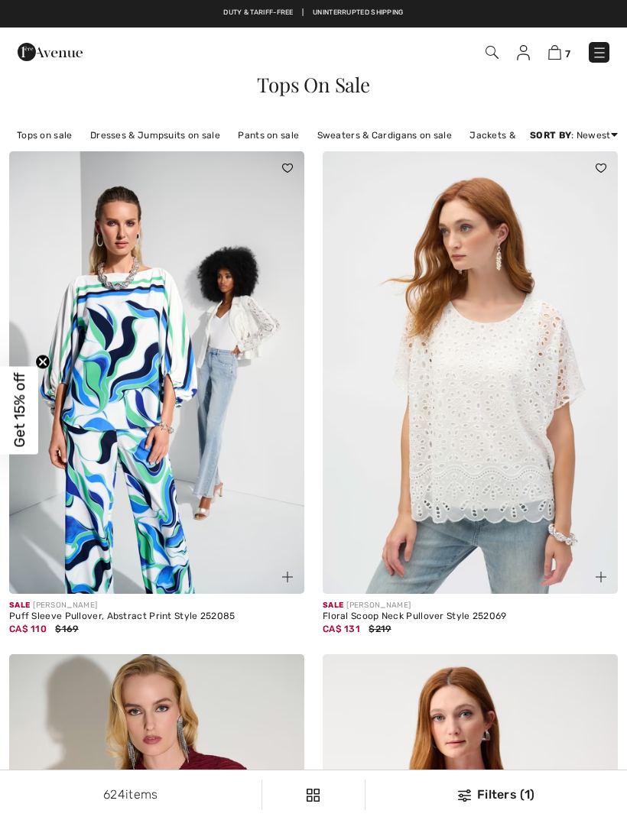
checkbox input "true"
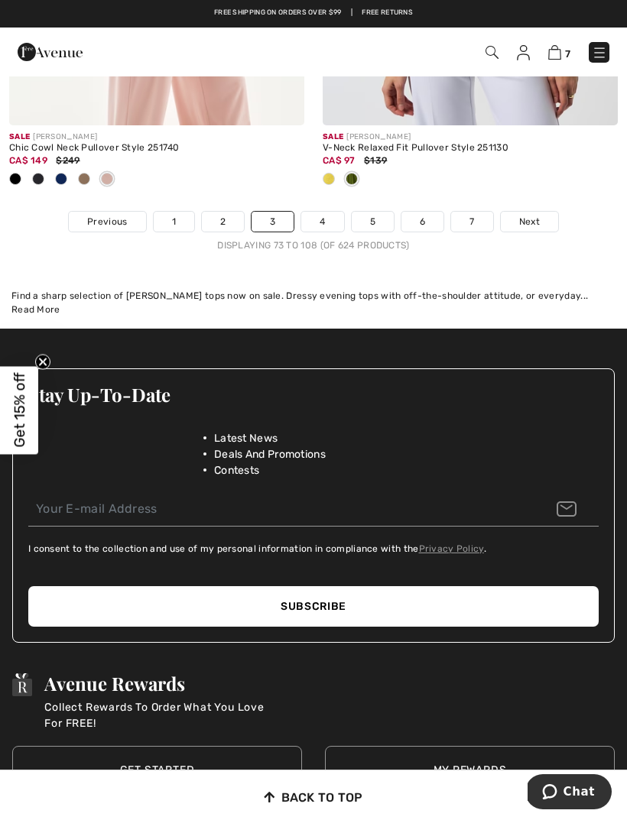
scroll to position [9617, 0]
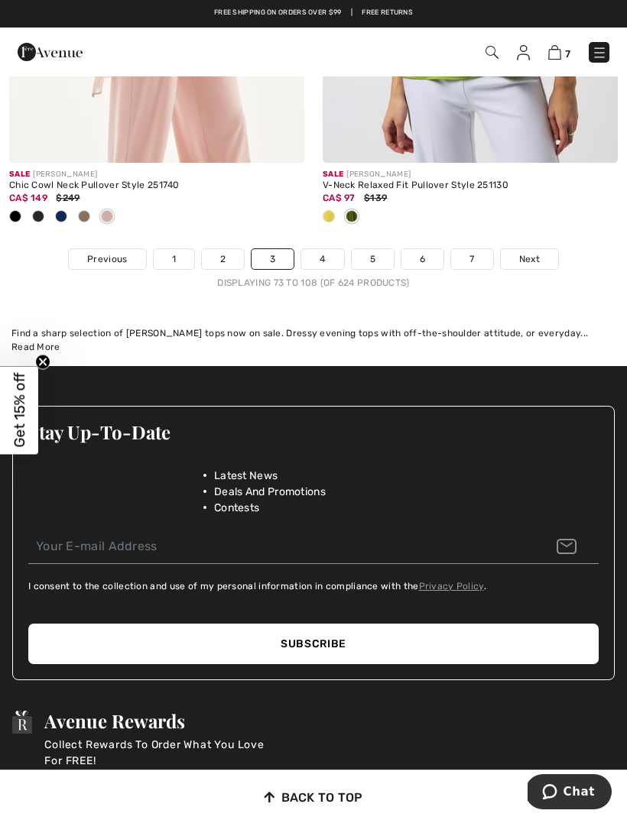
click at [531, 258] on link "Next" at bounding box center [529, 259] width 57 height 20
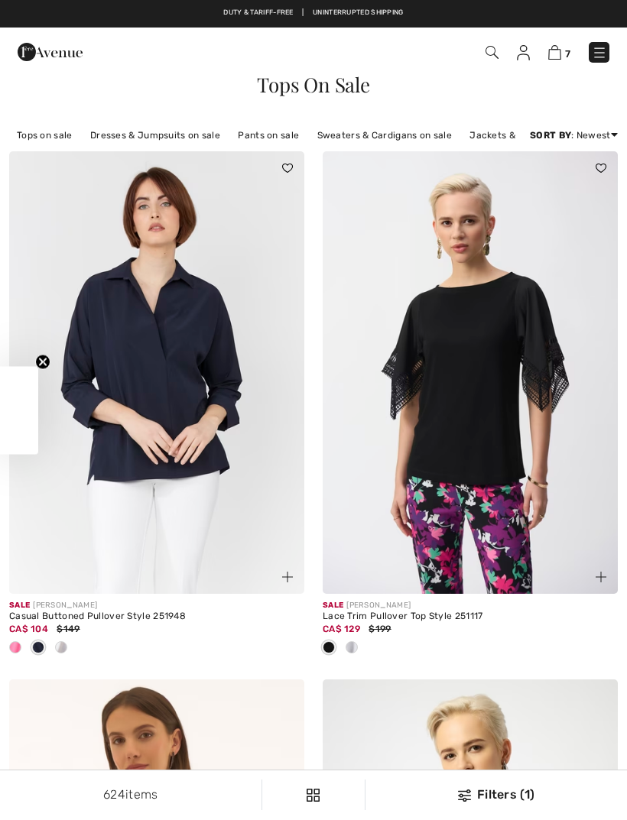
checkbox input "true"
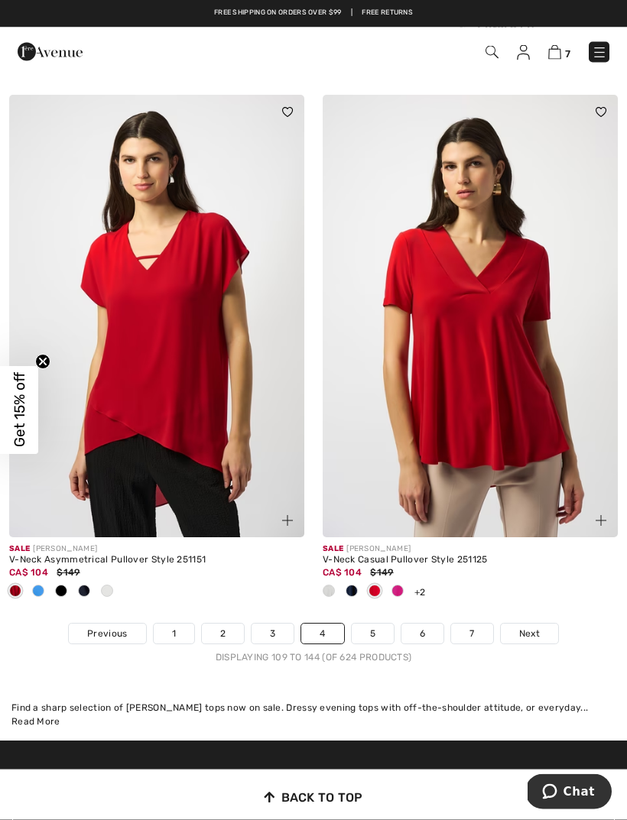
scroll to position [9167, 0]
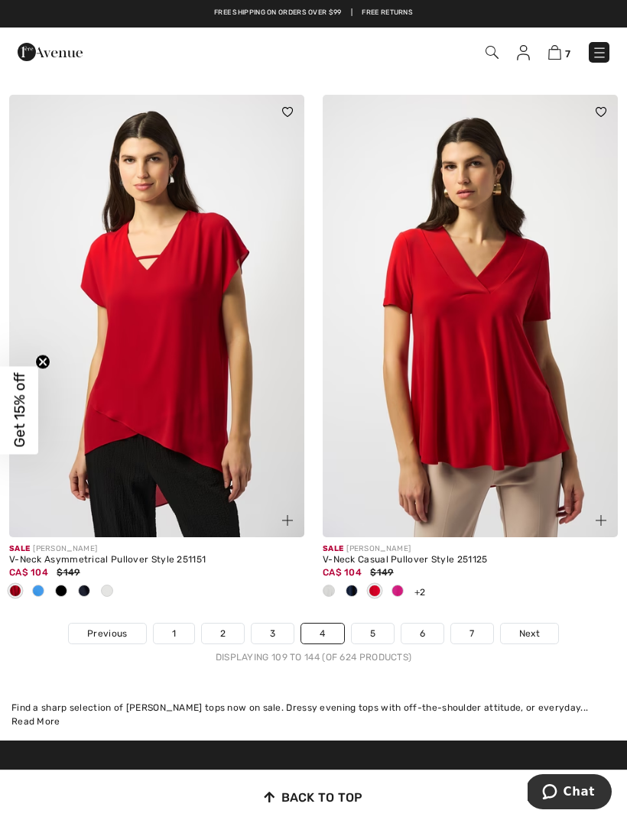
click at [374, 631] on link "5" at bounding box center [373, 634] width 42 height 20
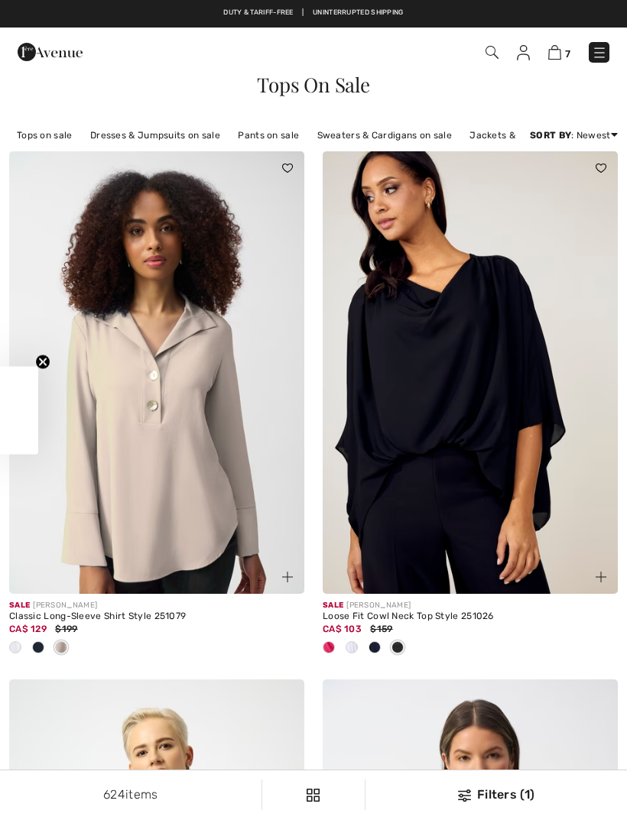
checkbox input "true"
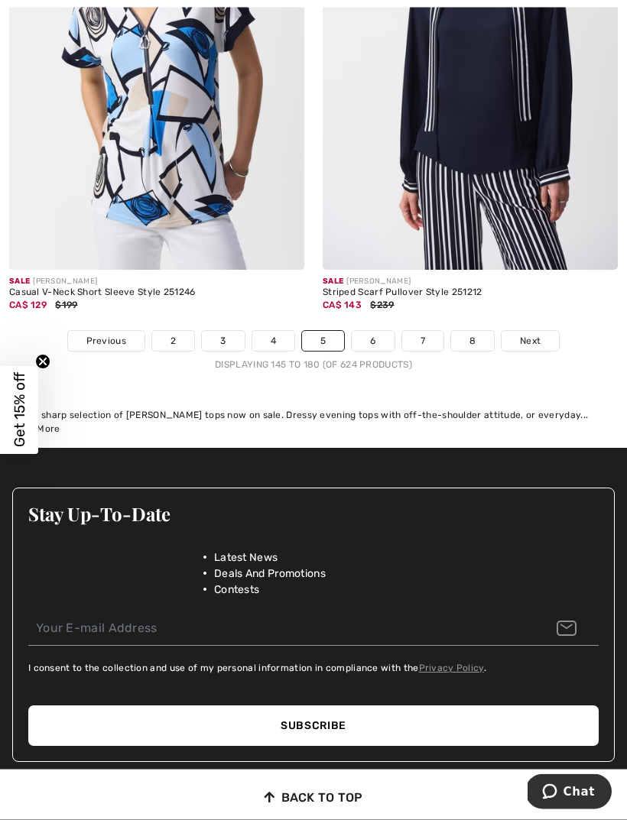
scroll to position [9485, 0]
click at [373, 339] on link "6" at bounding box center [373, 341] width 42 height 20
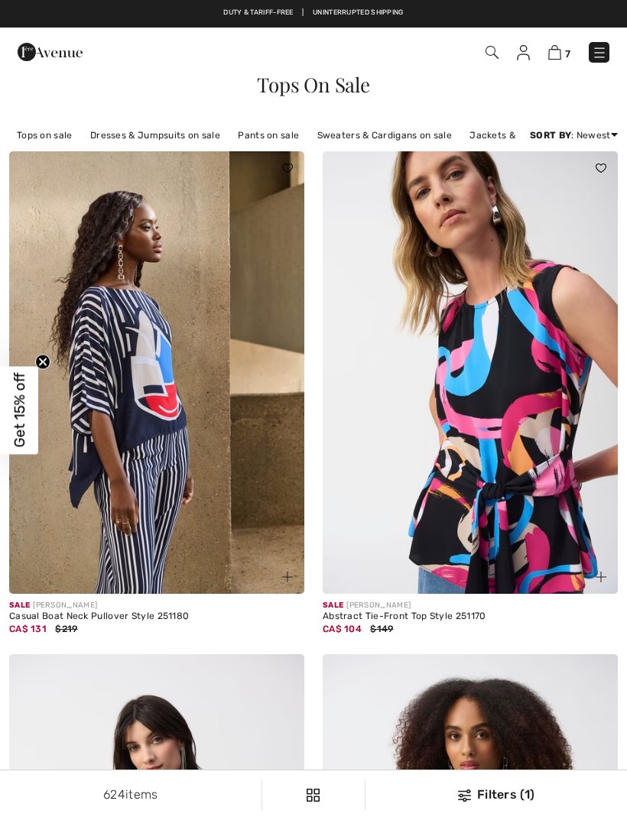
checkbox input "true"
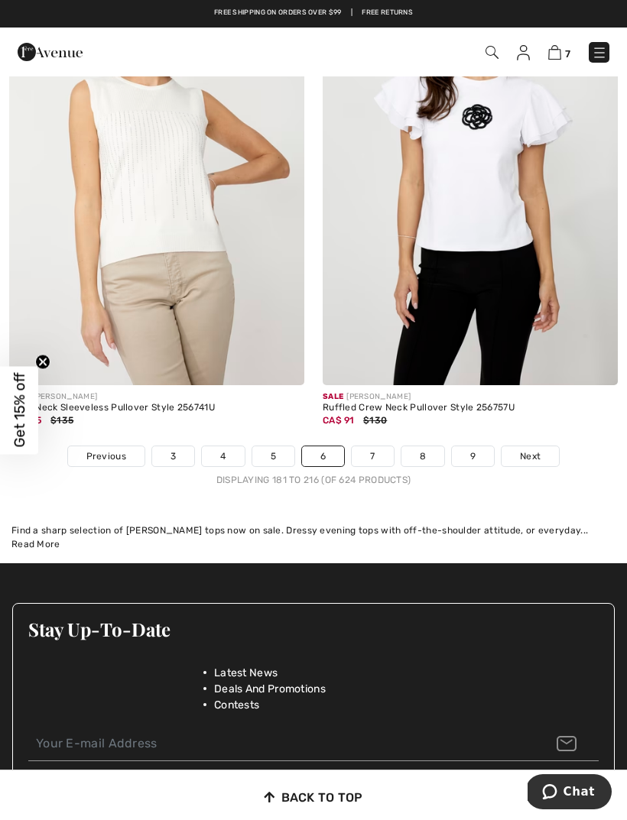
scroll to position [9170, 0]
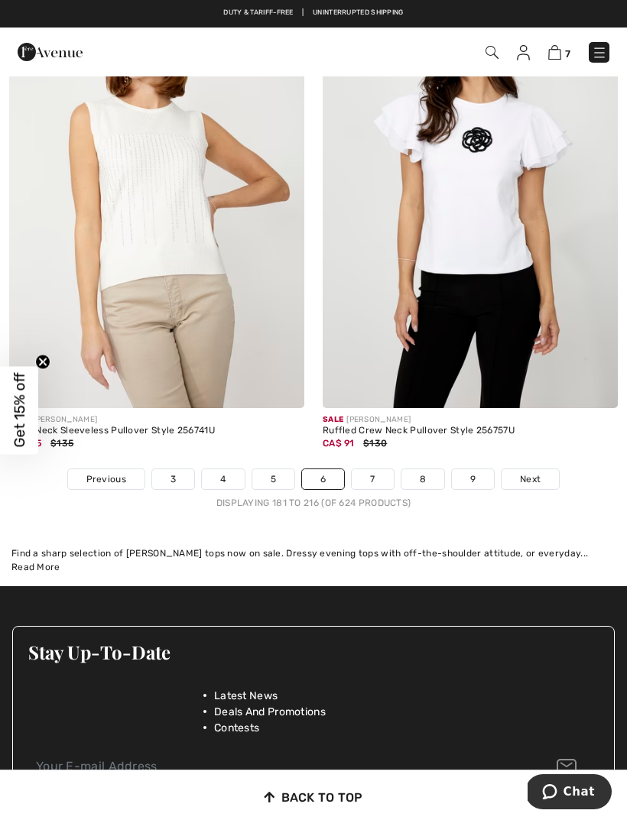
click at [381, 476] on link "7" at bounding box center [372, 479] width 41 height 20
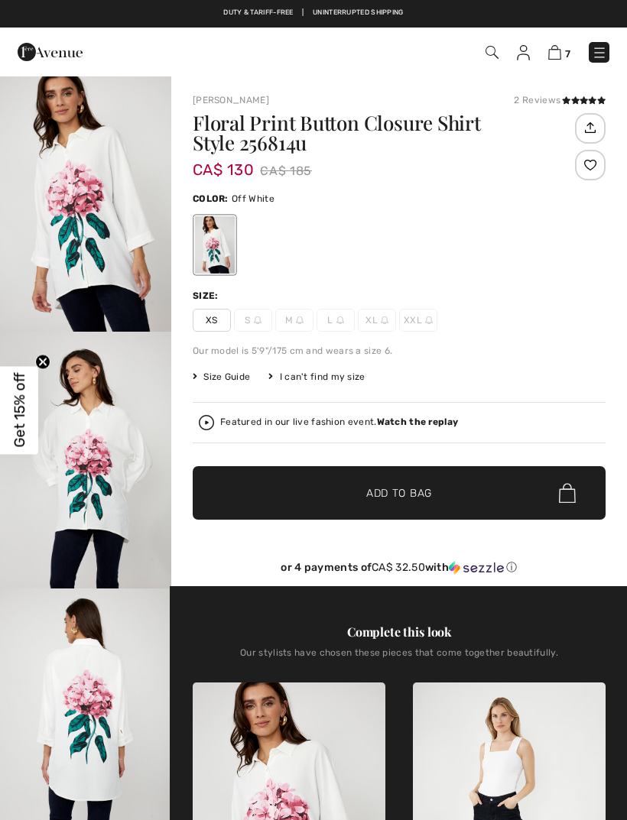
checkbox input "true"
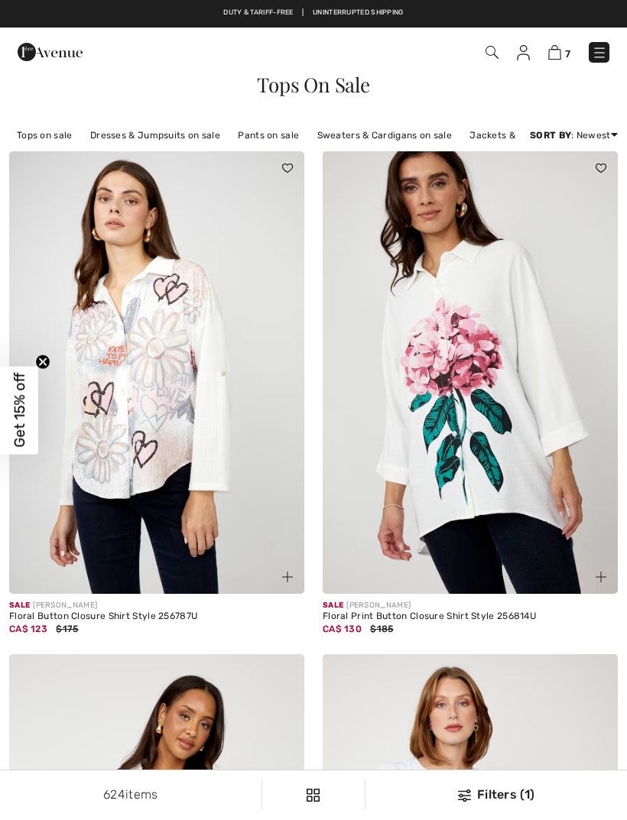
checkbox input "true"
click at [478, 44] on span "7" at bounding box center [442, 52] width 336 height 21
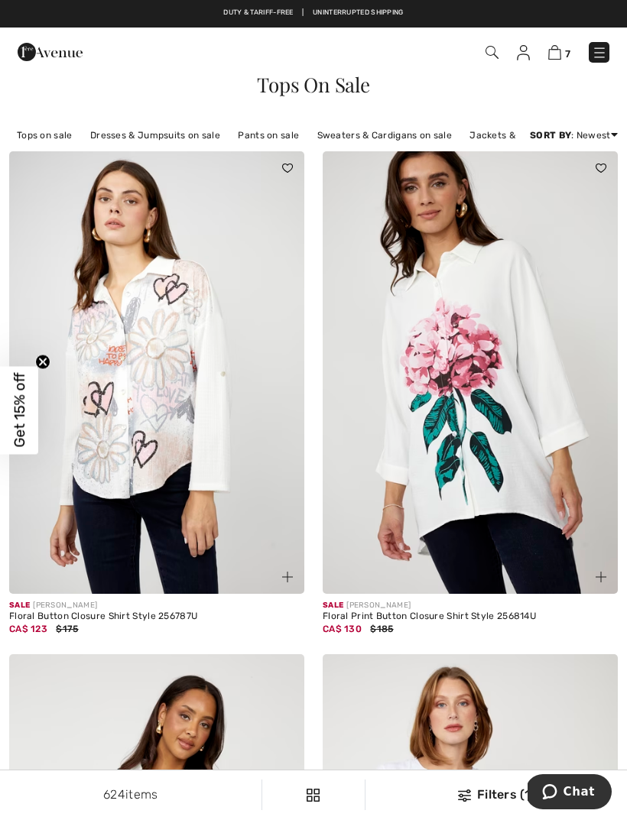
click at [485, 59] on img at bounding box center [491, 52] width 13 height 13
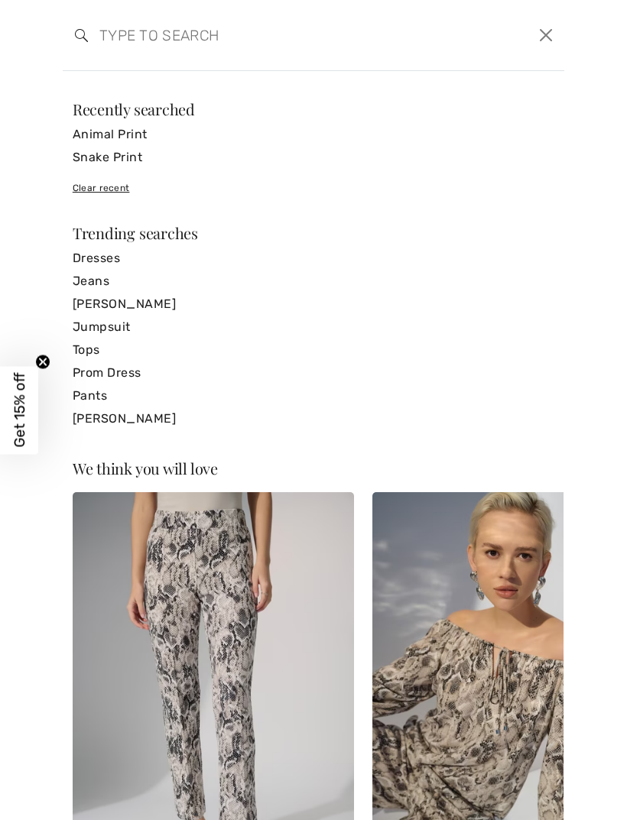
click at [190, 37] on input "search" at bounding box center [260, 35] width 344 height 46
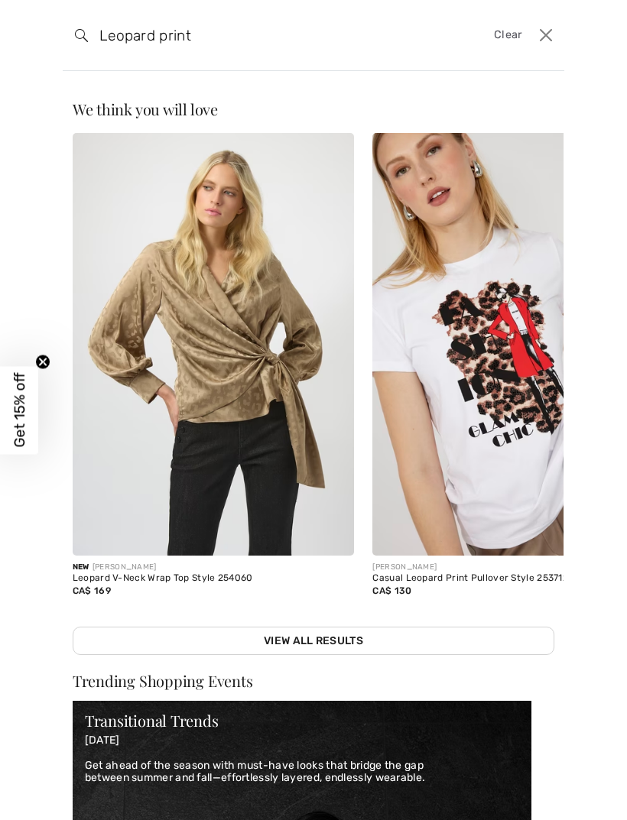
type input "Leopard print"
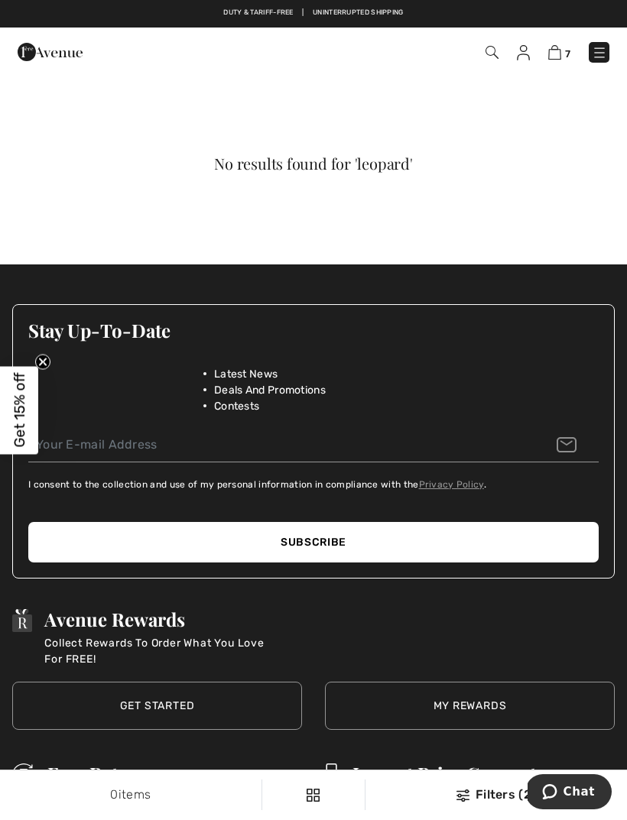
click at [511, 55] on span "7" at bounding box center [442, 52] width 336 height 21
click at [506, 44] on span "7" at bounding box center [442, 52] width 336 height 21
click at [313, 170] on div "No results found for 'leopard'" at bounding box center [313, 163] width 564 height 15
click at [498, 51] on img at bounding box center [491, 52] width 13 height 13
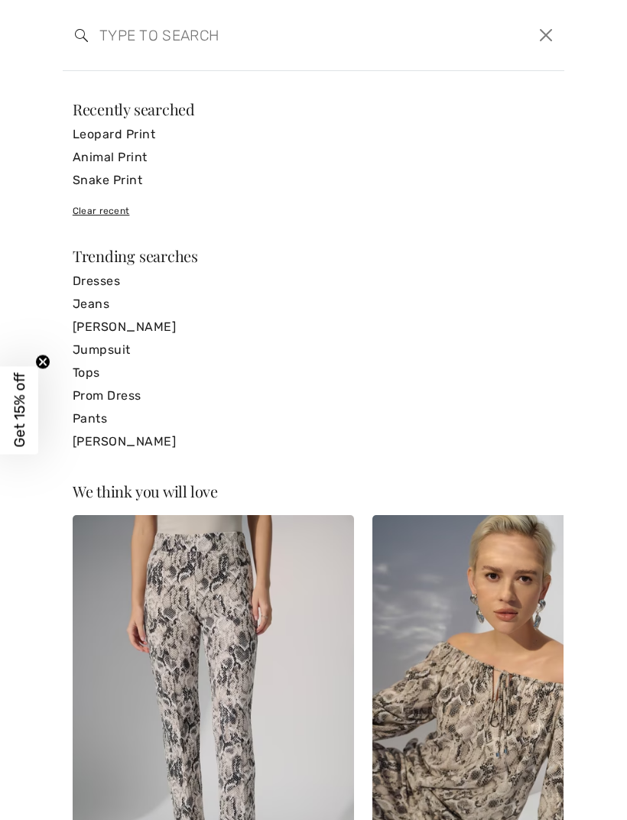
click at [148, 129] on link "Leopard Print" at bounding box center [314, 134] width 482 height 23
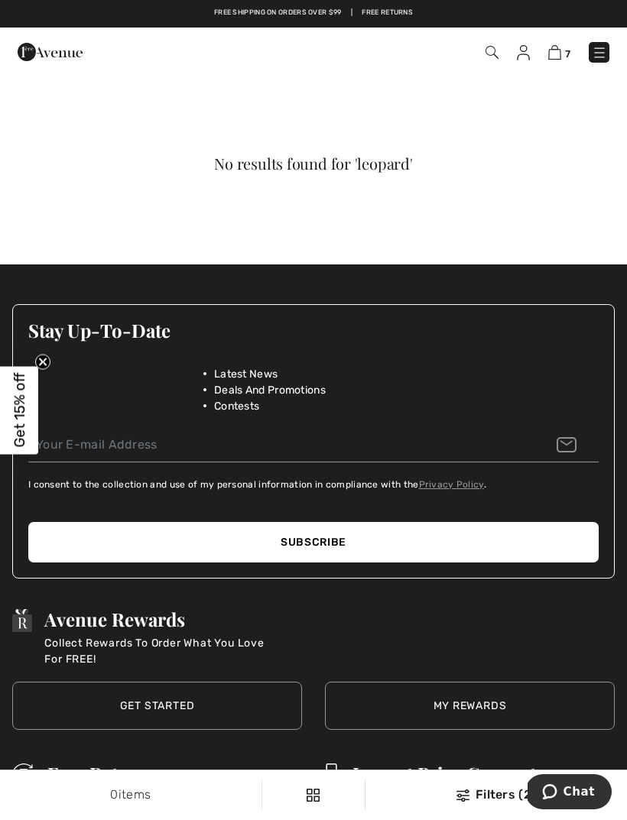
click at [502, 47] on span "7" at bounding box center [442, 52] width 336 height 21
click at [495, 57] on img at bounding box center [491, 52] width 13 height 13
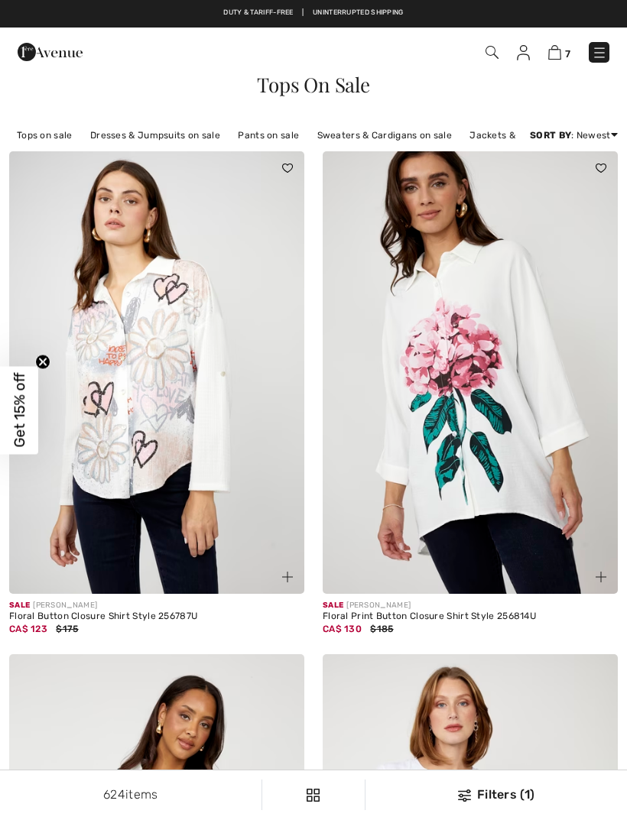
checkbox input "true"
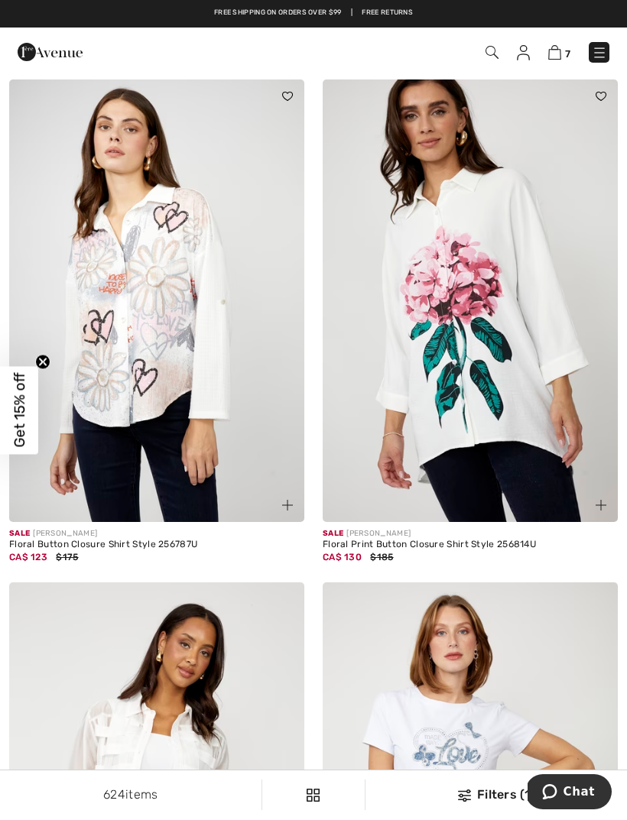
scroll to position [70, 0]
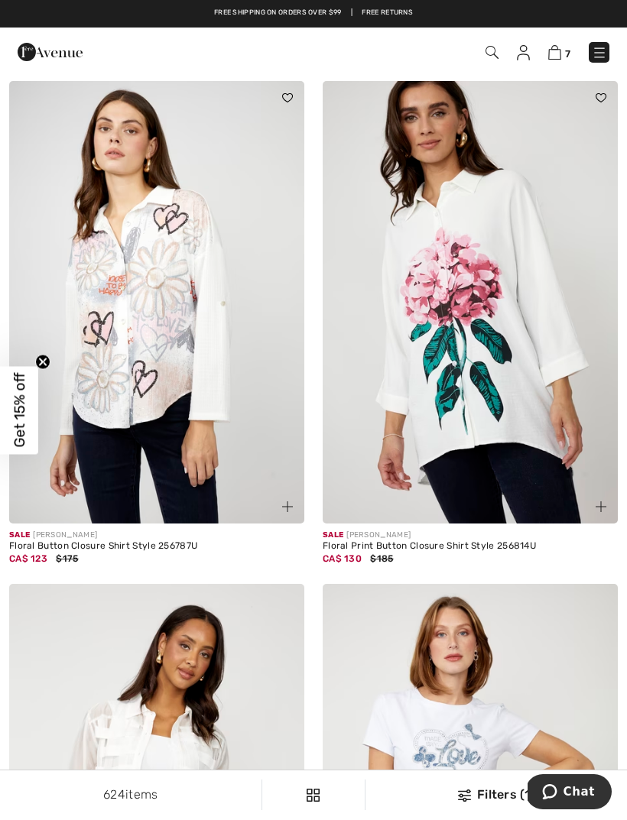
click at [599, 52] on img at bounding box center [599, 52] width 15 height 15
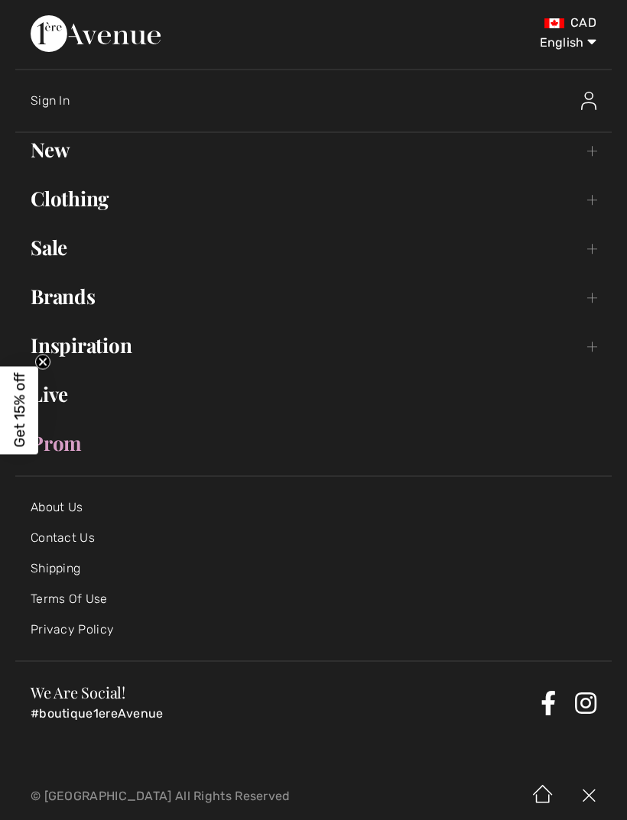
click at [68, 248] on link "Sale Toggle submenu" at bounding box center [313, 248] width 596 height 34
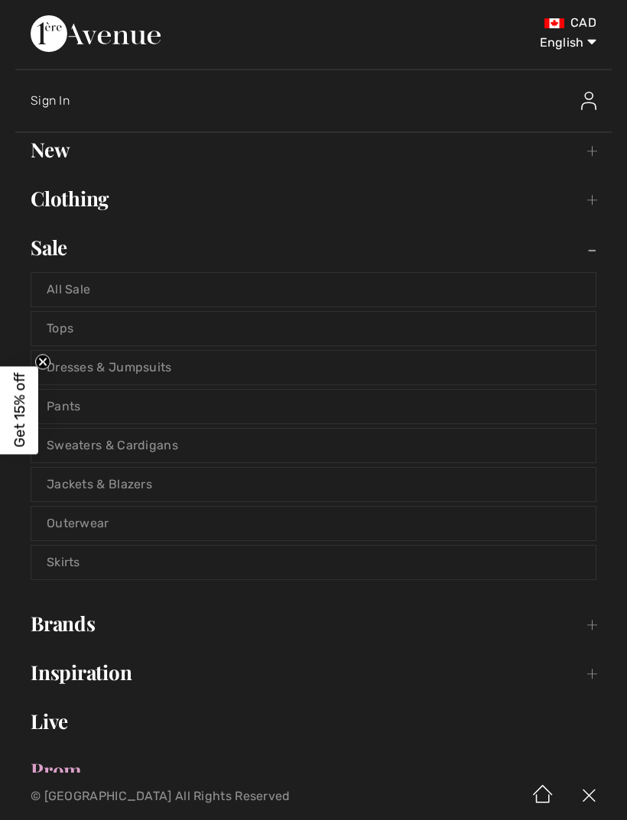
click at [82, 405] on link "Pants" at bounding box center [313, 407] width 564 height 34
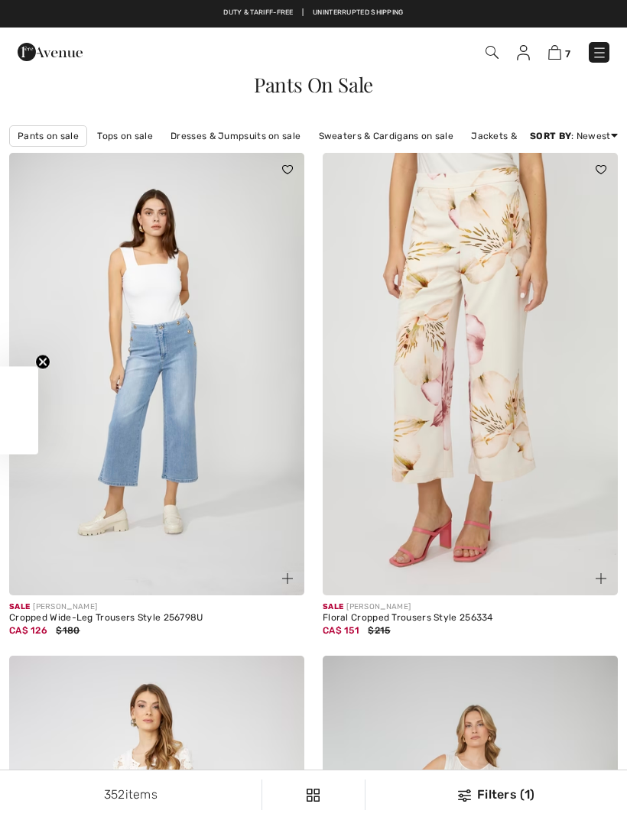
checkbox input "true"
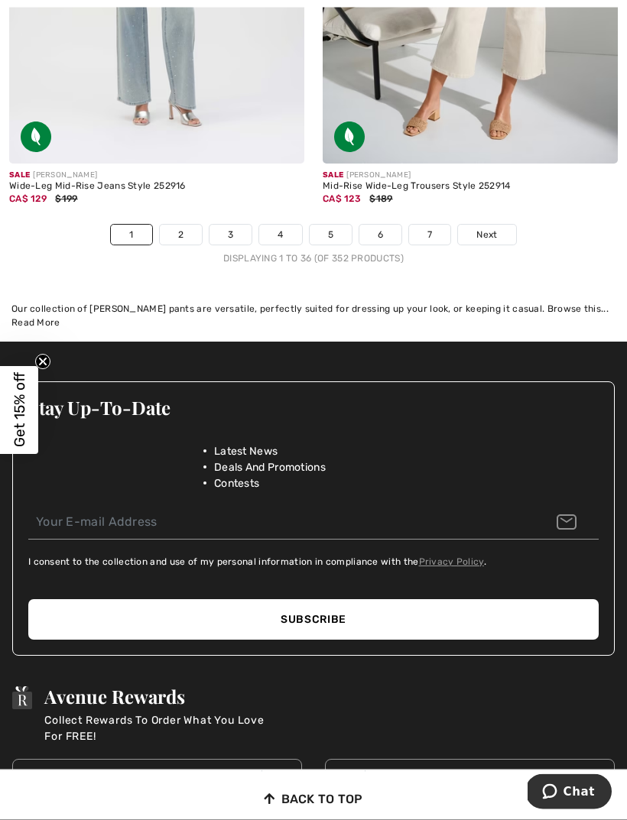
scroll to position [9548, 0]
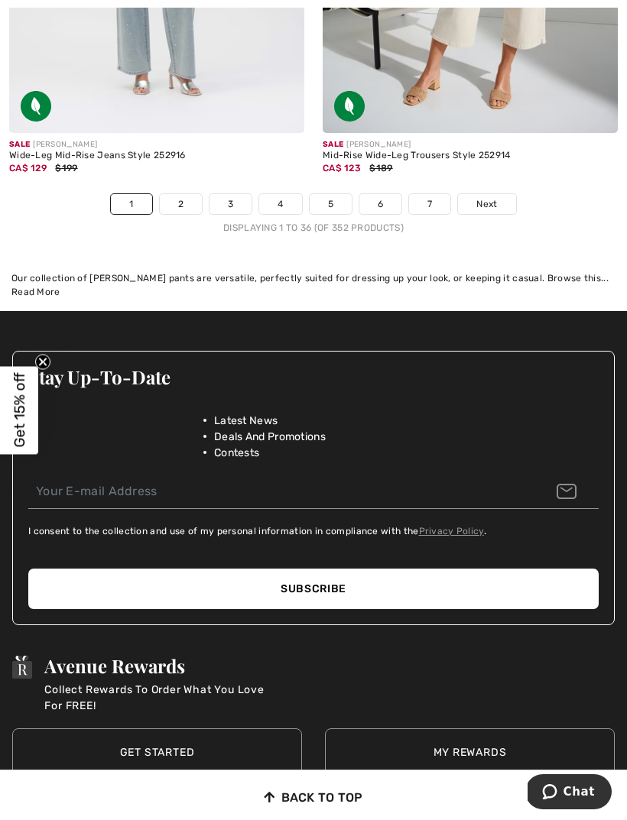
click at [498, 195] on link "Next" at bounding box center [486, 204] width 57 height 20
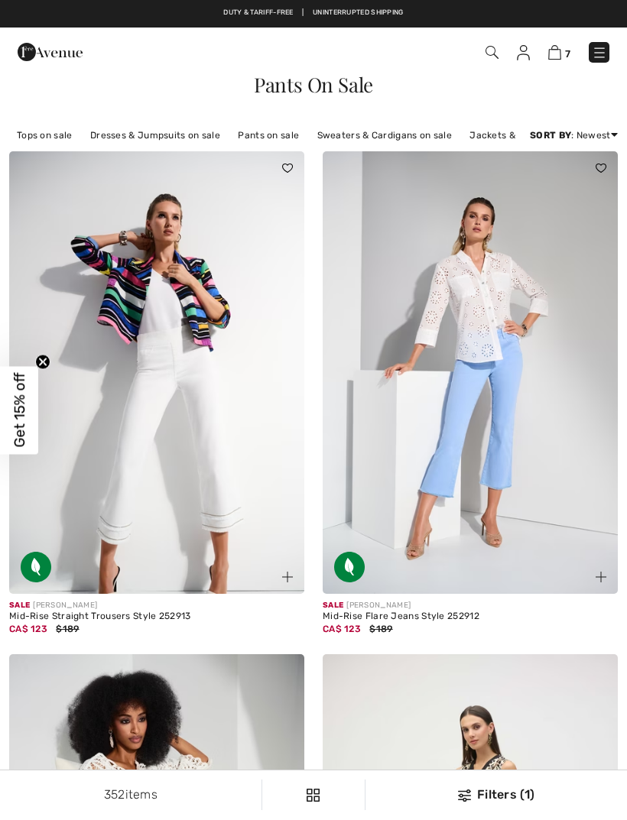
scroll to position [132, 0]
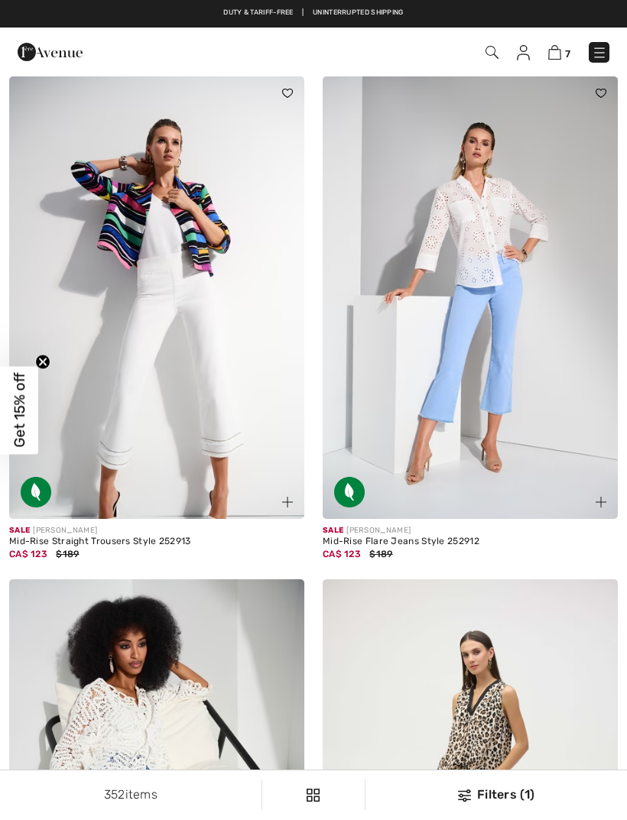
checkbox input "true"
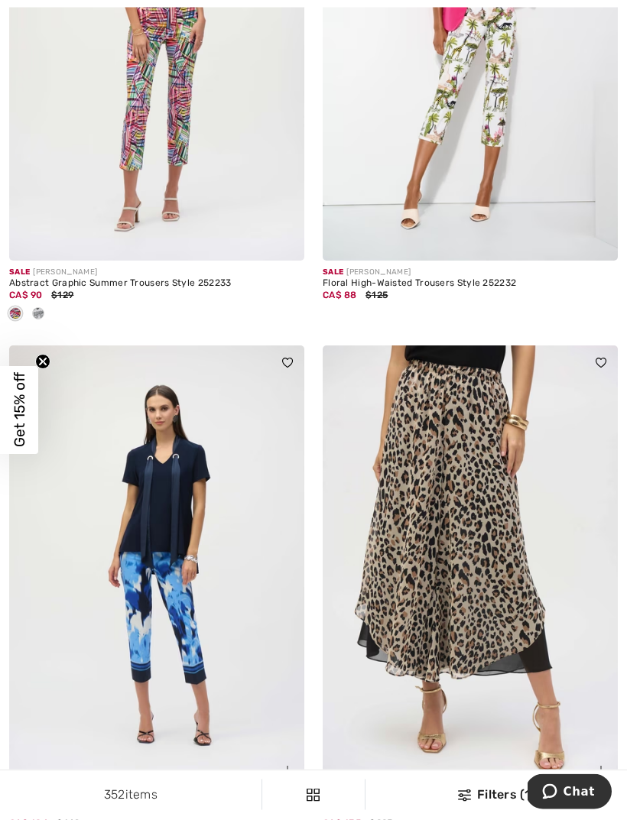
scroll to position [1339, 0]
click at [497, 551] on img at bounding box center [470, 567] width 295 height 443
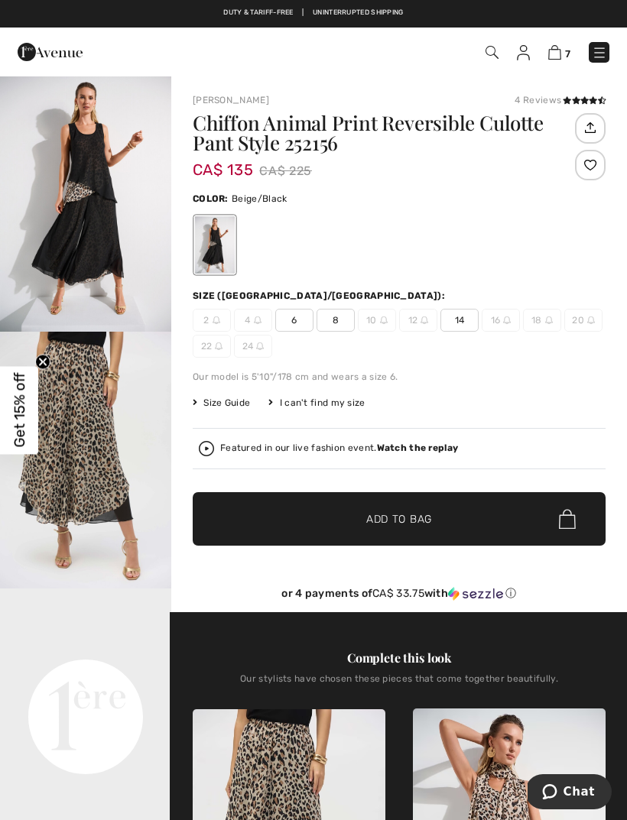
click at [465, 321] on span "14" at bounding box center [459, 320] width 38 height 23
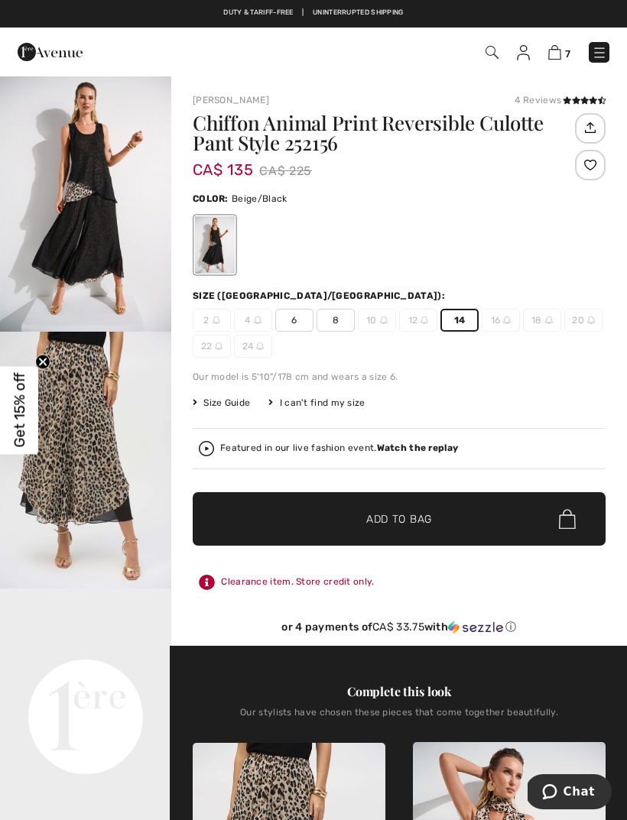
click at [459, 523] on span "✔ Added to Bag Add to Bag" at bounding box center [399, 519] width 413 height 54
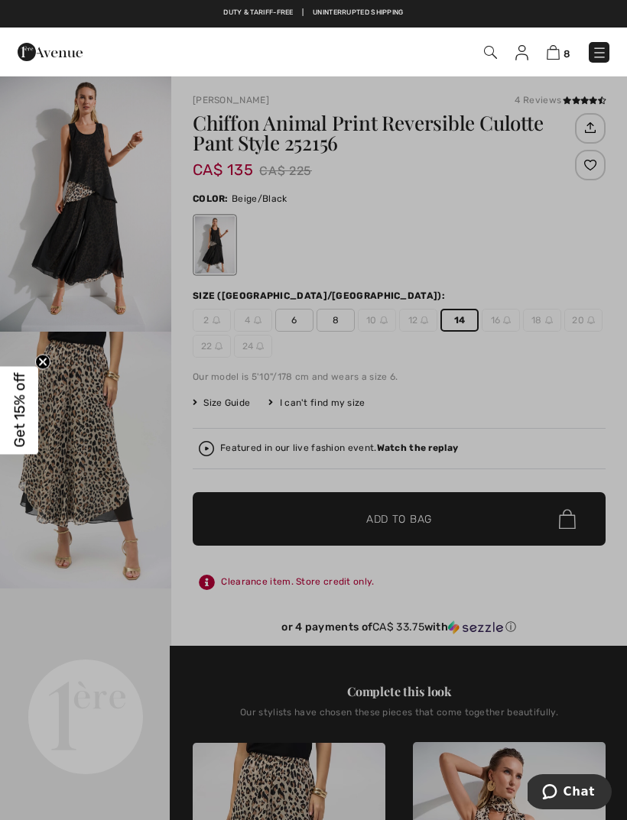
click at [548, 414] on div at bounding box center [313, 410] width 627 height 820
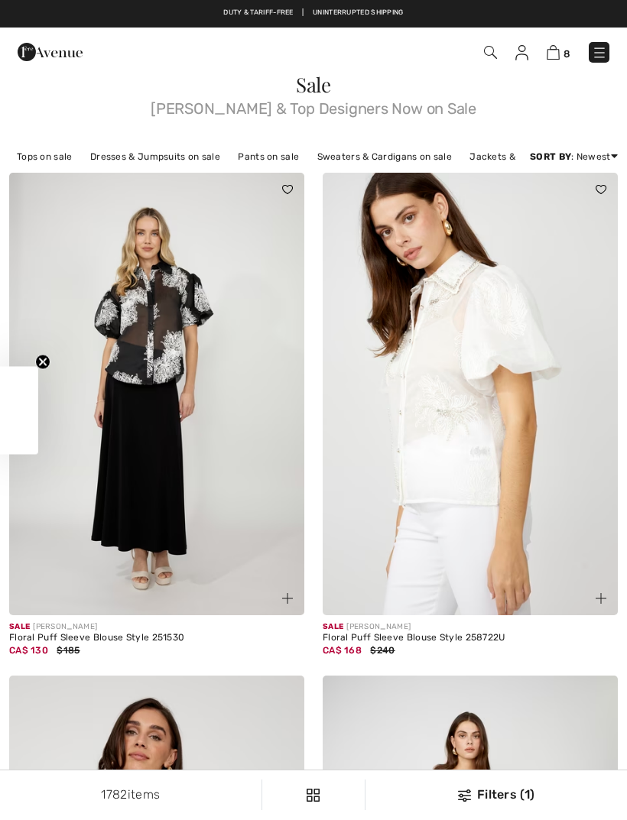
checkbox input "true"
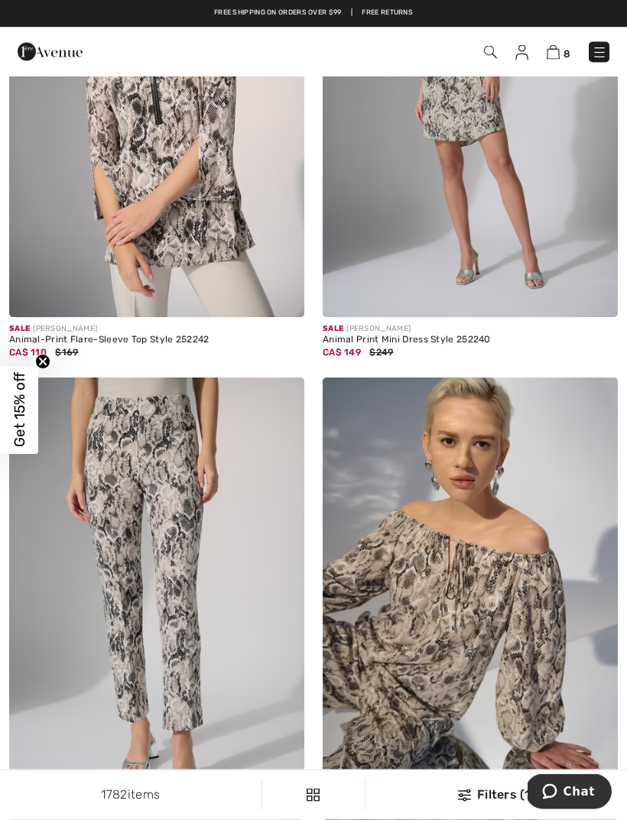
scroll to position [8302, 0]
click at [557, 47] on img at bounding box center [553, 52] width 13 height 15
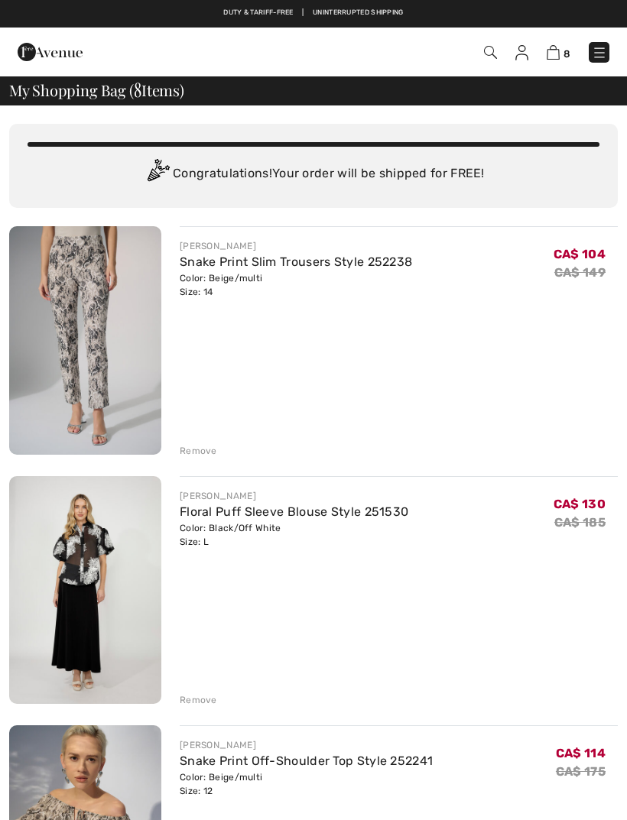
click at [208, 696] on div "Remove" at bounding box center [198, 700] width 37 height 14
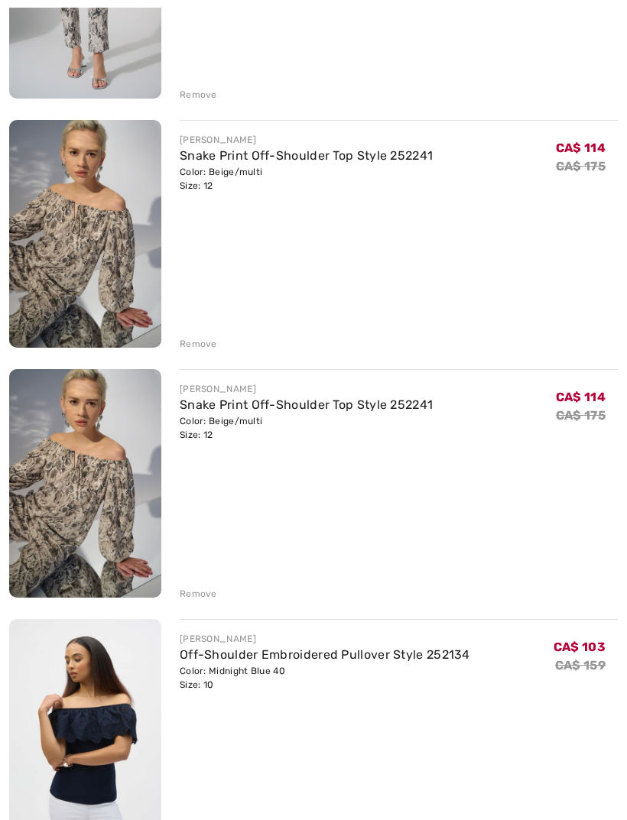
scroll to position [360, 0]
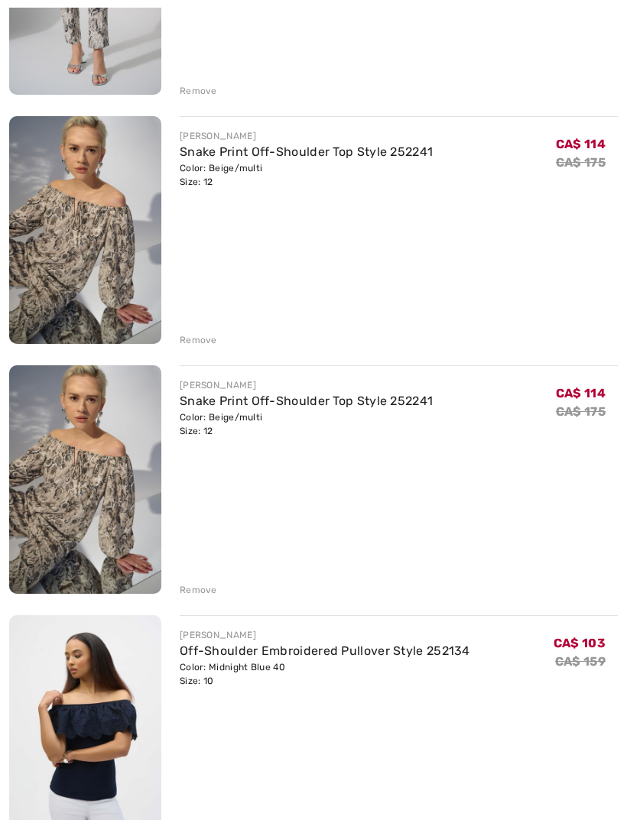
click at [205, 589] on div "Remove" at bounding box center [198, 590] width 37 height 14
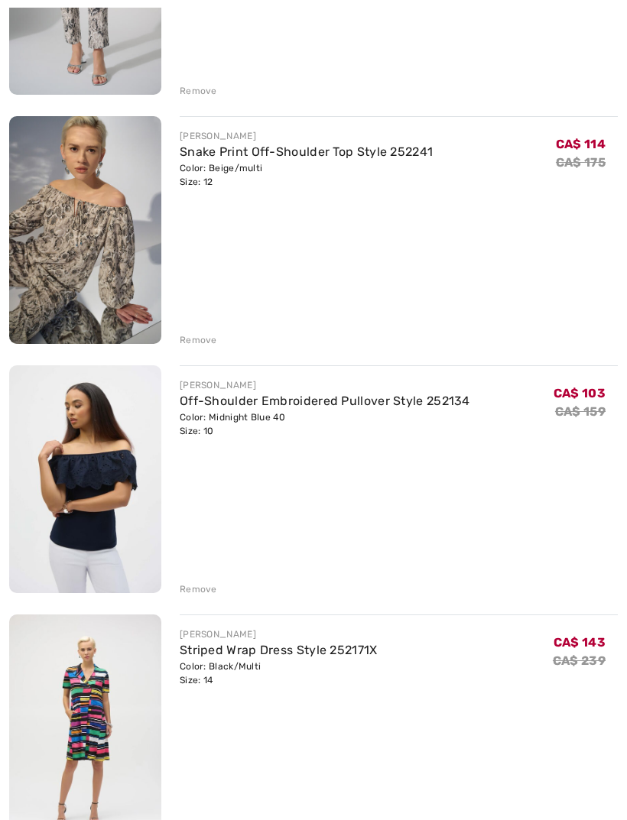
click at [203, 597] on div "JOSEPH RIBKOFF Snake Print Slim Trousers Style 252238 Color: Beige/multi Size: …" at bounding box center [313, 605] width 609 height 1479
click at [195, 592] on div "Remove" at bounding box center [198, 590] width 37 height 14
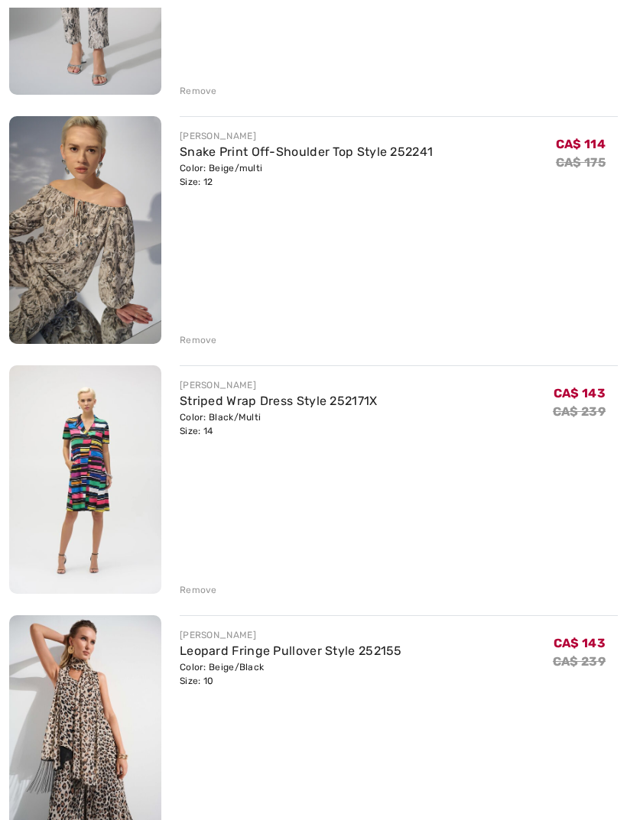
click at [206, 605] on div "JOSEPH RIBKOFF Snake Print Slim Trousers Style 252238 Color: Beige/multi Size: …" at bounding box center [313, 480] width 609 height 1229
click at [210, 598] on div "JOSEPH RIBKOFF Snake Print Slim Trousers Style 252238 Color: Beige/multi Size: …" at bounding box center [313, 480] width 609 height 1229
click at [206, 592] on div "Remove" at bounding box center [198, 590] width 37 height 14
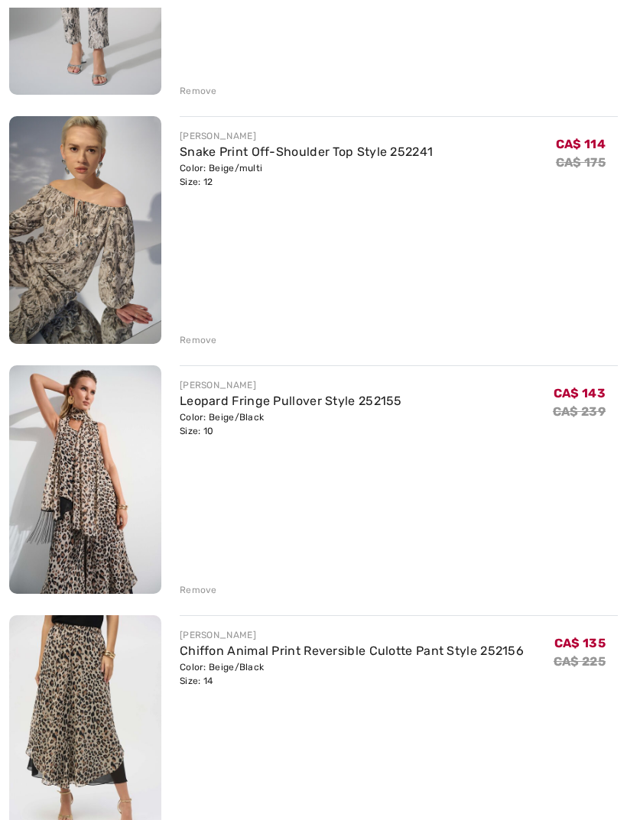
click at [206, 596] on div "Remove" at bounding box center [198, 590] width 37 height 14
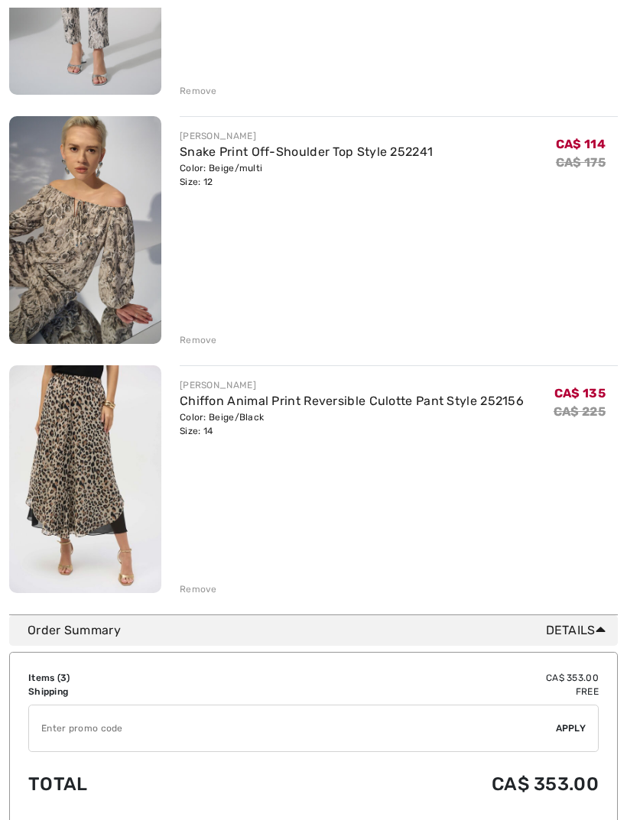
click at [209, 598] on div "You are only CA$ 0.00 away from FREE SHIPPING! Continue Shopping > Congratulati…" at bounding box center [313, 179] width 609 height 869
click at [216, 589] on div "Remove" at bounding box center [399, 587] width 438 height 17
click at [207, 585] on div "Remove" at bounding box center [198, 590] width 37 height 14
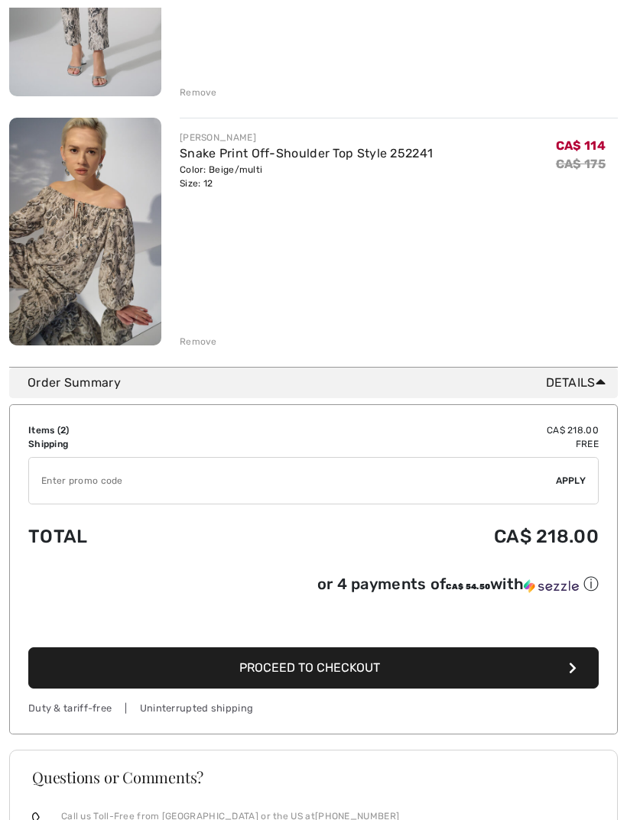
scroll to position [565, 0]
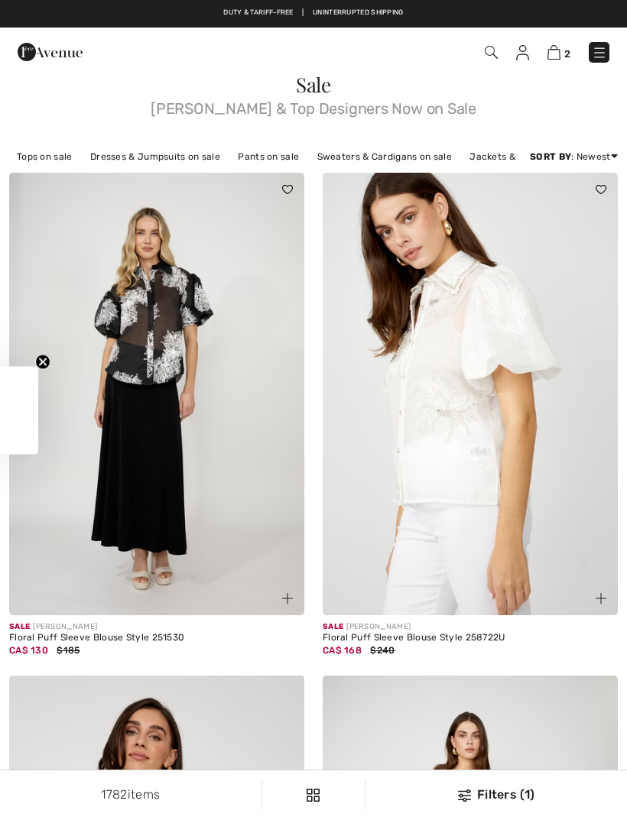
checkbox input "true"
click at [560, 52] on img at bounding box center [553, 52] width 13 height 15
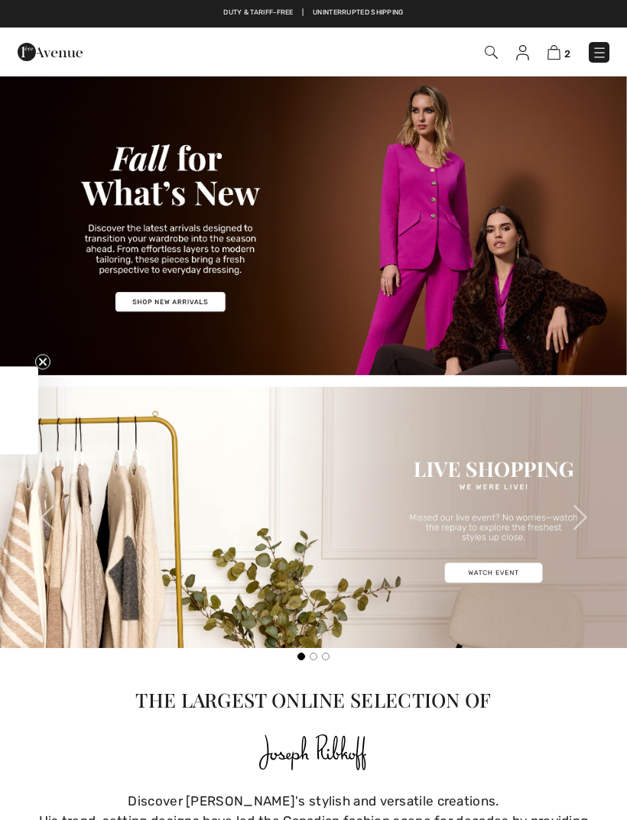
checkbox input "true"
click at [557, 57] on img at bounding box center [553, 52] width 13 height 15
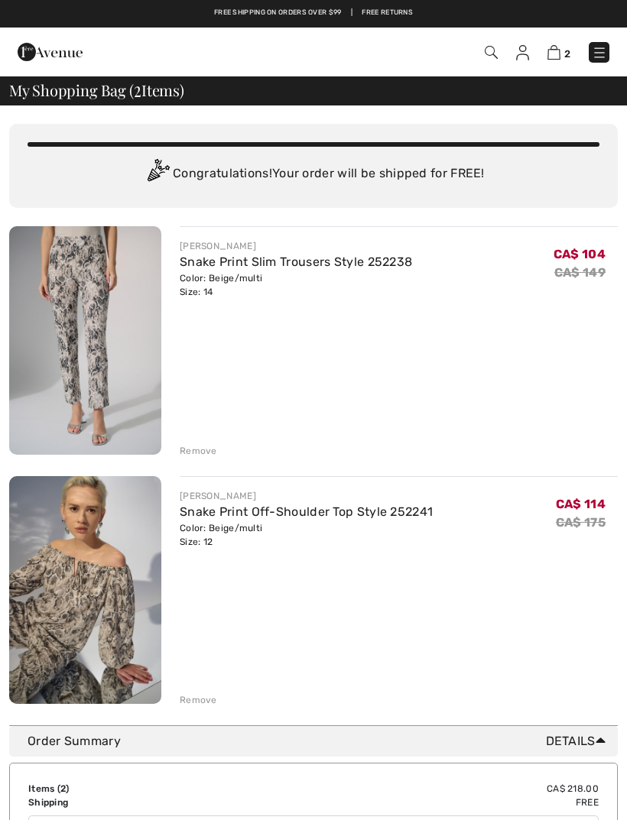
click at [201, 708] on div "You are only CA$ 0.00 away from FREE SHIPPING! Continue Shopping > Congratulati…" at bounding box center [313, 415] width 609 height 620
click at [203, 709] on div "You are only CA$ 0.00 away from FREE SHIPPING! Continue Shopping > Congratulati…" at bounding box center [313, 415] width 609 height 620
click at [197, 708] on div "You are only CA$ 0.00 away from FREE SHIPPING! Continue Shopping > Congratulati…" at bounding box center [313, 415] width 609 height 620
click at [209, 705] on div "Remove" at bounding box center [198, 700] width 37 height 14
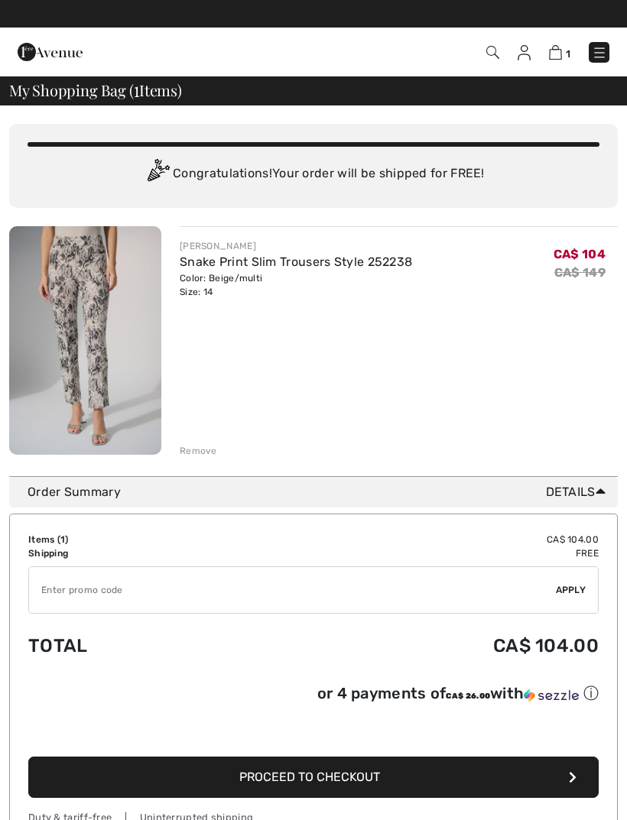
click at [380, 814] on div "Duty & tariff-free | Uninterrupted shipping" at bounding box center [313, 817] width 570 height 15
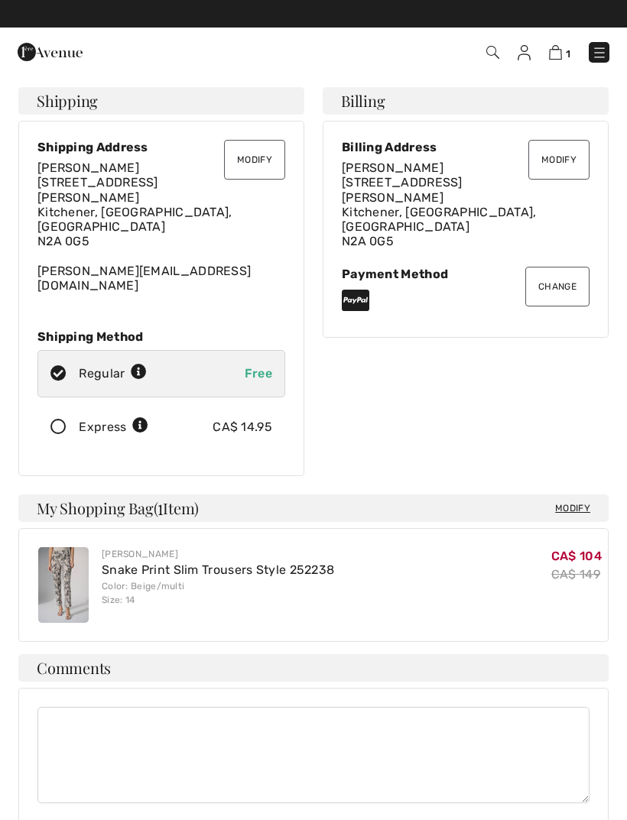
click at [398, 707] on textarea at bounding box center [313, 755] width 552 height 96
